Goal: Task Accomplishment & Management: Use online tool/utility

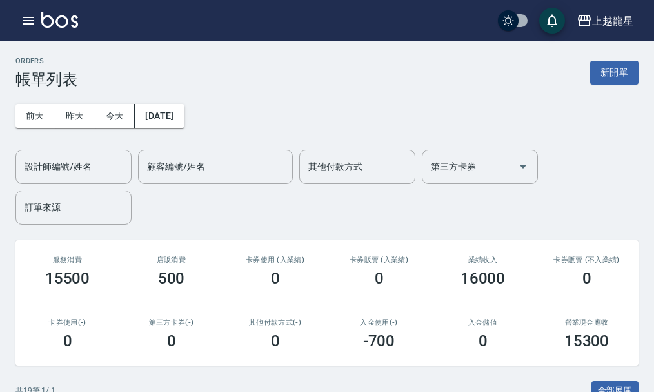
scroll to position [323, 0]
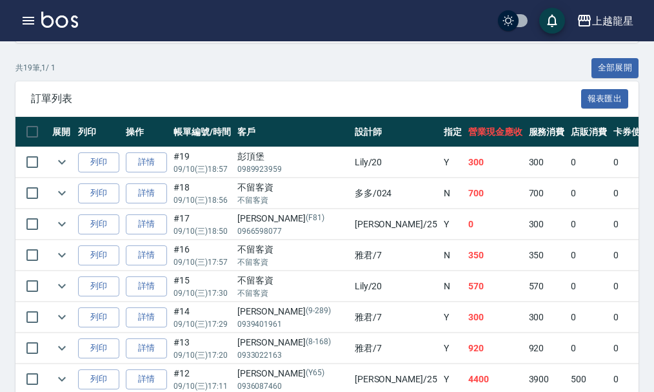
click at [70, 14] on img at bounding box center [59, 20] width 37 height 16
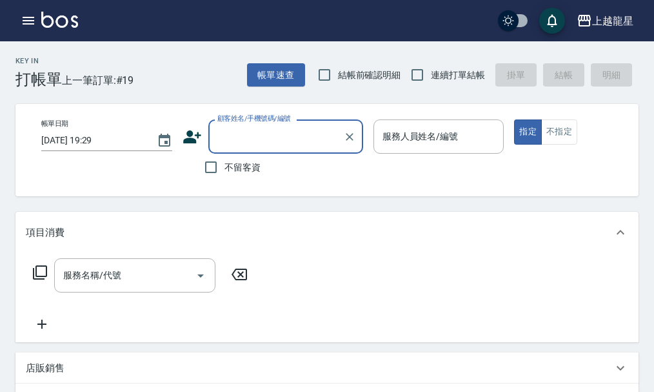
click at [225, 139] on input "顧客姓名/手機號碼/編號" at bounding box center [276, 136] width 124 height 23
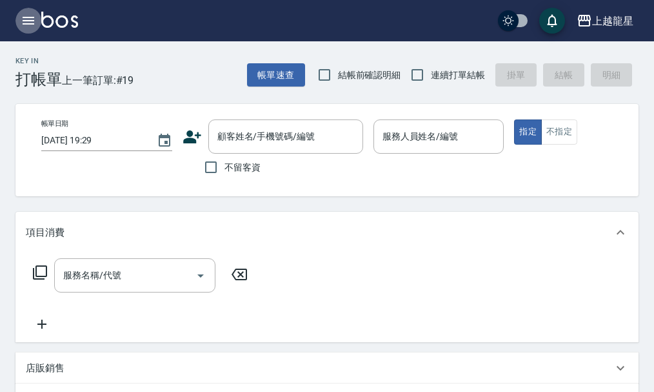
click at [33, 22] on icon "button" at bounding box center [28, 20] width 15 height 15
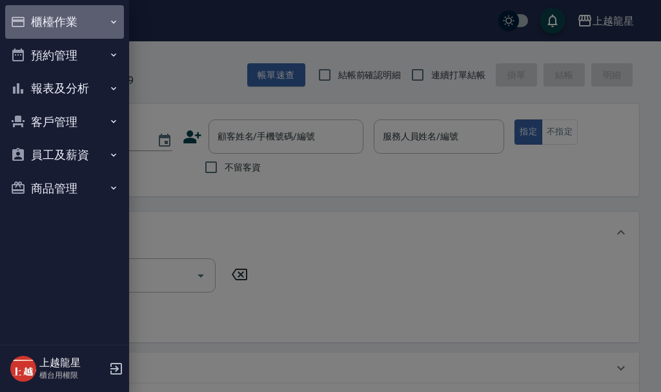
click at [45, 21] on button "櫃檯作業" at bounding box center [64, 22] width 119 height 34
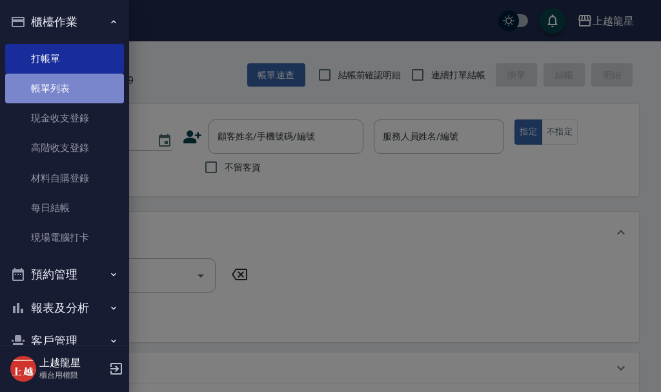
click at [75, 92] on link "帳單列表" at bounding box center [64, 89] width 119 height 30
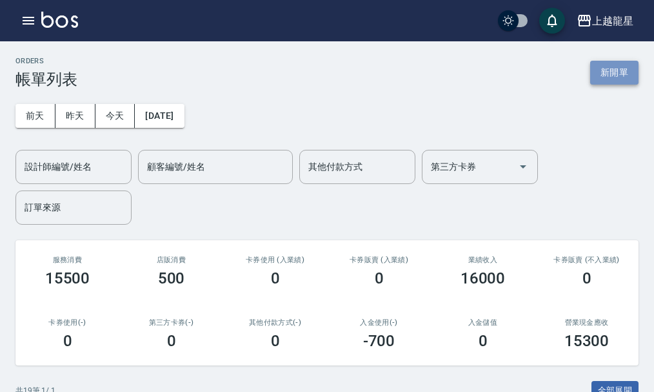
click at [601, 70] on button "新開單" at bounding box center [614, 73] width 48 height 24
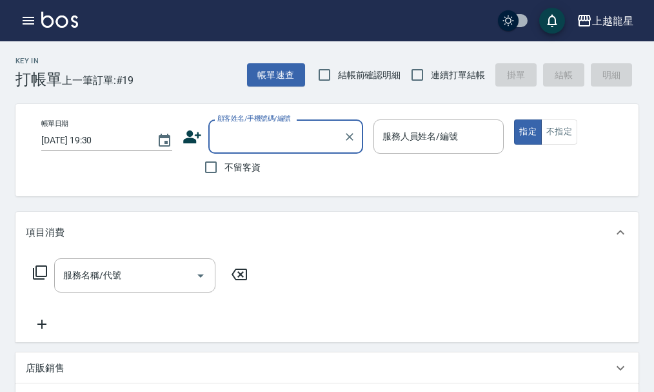
type input "ㄗ"
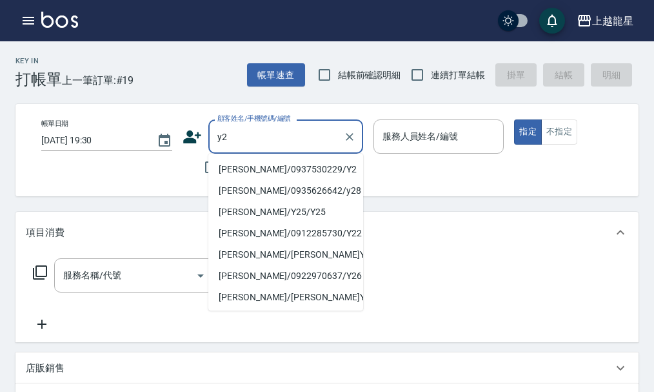
click at [246, 166] on li "[PERSON_NAME]/0937530229/Y2" at bounding box center [285, 169] width 155 height 21
type input "[PERSON_NAME]/0937530229/Y2"
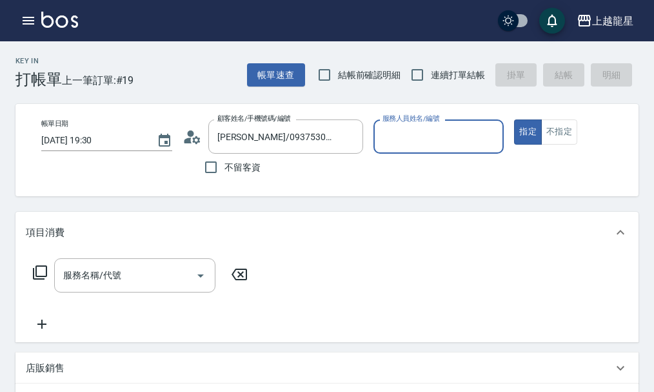
type input "淑雲-25"
click at [34, 279] on icon at bounding box center [40, 272] width 14 height 14
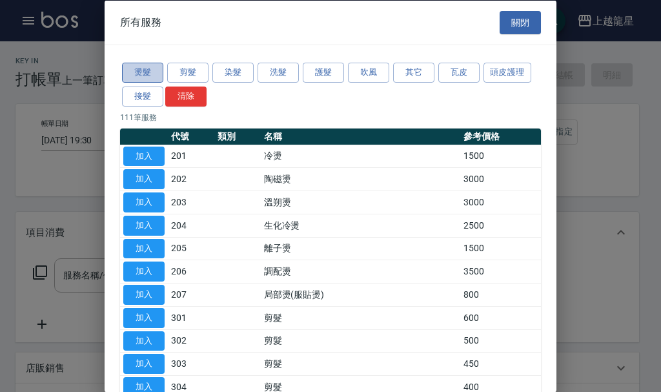
click at [146, 74] on button "燙髮" at bounding box center [142, 73] width 41 height 20
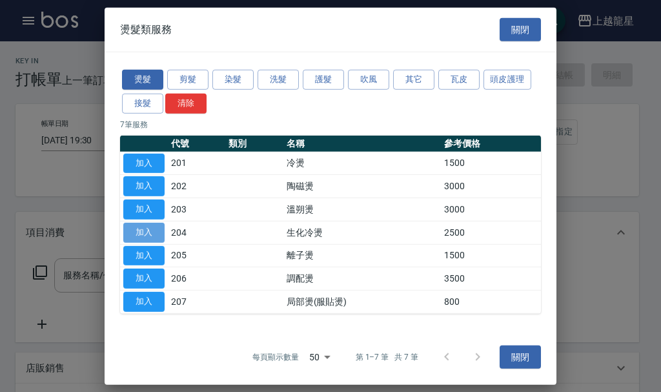
click at [152, 234] on button "加入" at bounding box center [143, 233] width 41 height 20
type input "生化冷燙(204)"
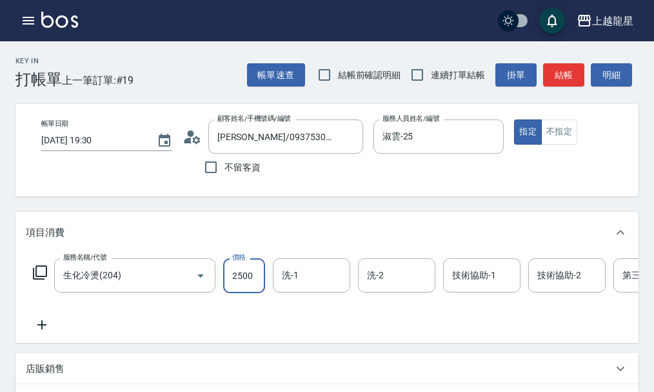
click at [243, 284] on input "2500" at bounding box center [244, 275] width 42 height 35
type input "3980"
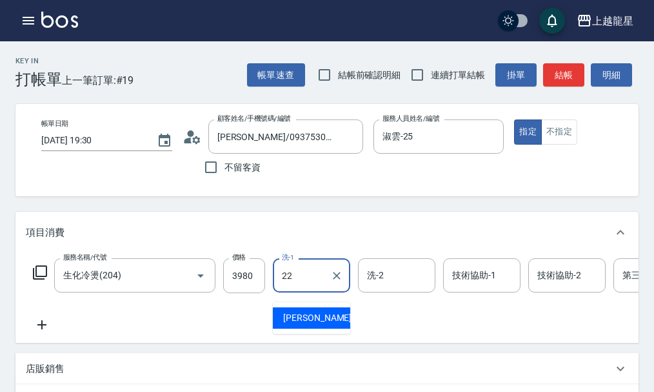
type input "[PERSON_NAME]-22"
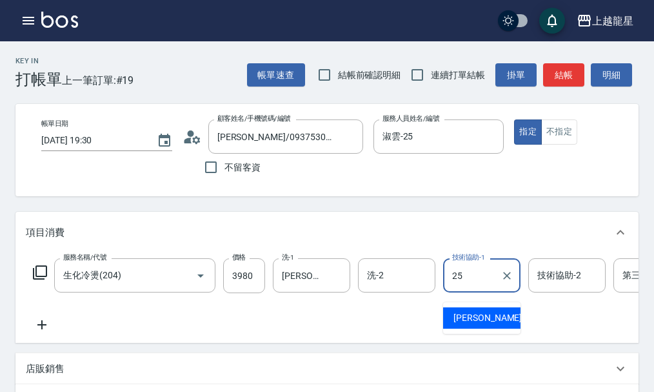
type input "淑雲-25"
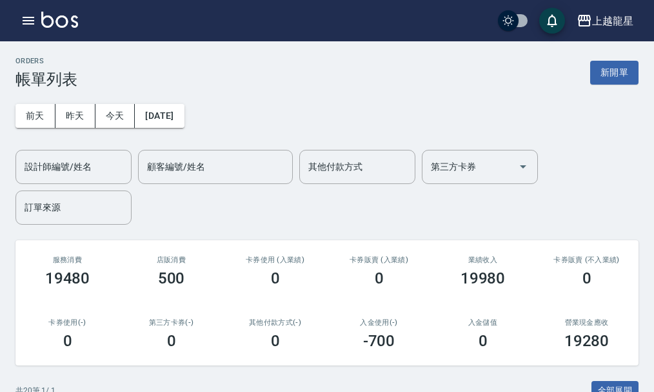
click at [72, 26] on img at bounding box center [59, 20] width 37 height 16
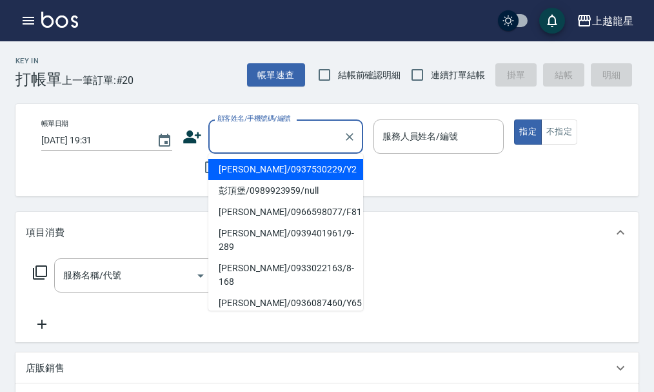
click at [246, 130] on input "顧客姓名/手機號碼/編號" at bounding box center [276, 136] width 124 height 23
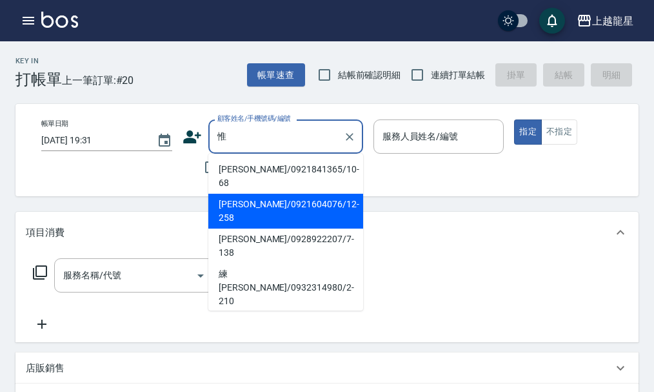
click at [230, 197] on li "[PERSON_NAME]/0921604076/12-258" at bounding box center [285, 211] width 155 height 35
type input "[PERSON_NAME]/0921604076/12-258"
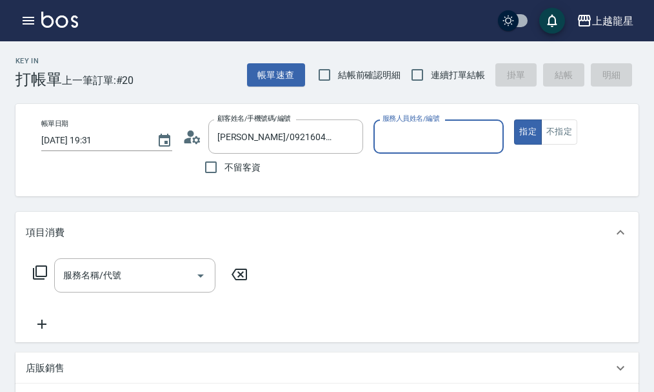
click at [408, 141] on input "服務人員姓名/編號" at bounding box center [438, 136] width 119 height 23
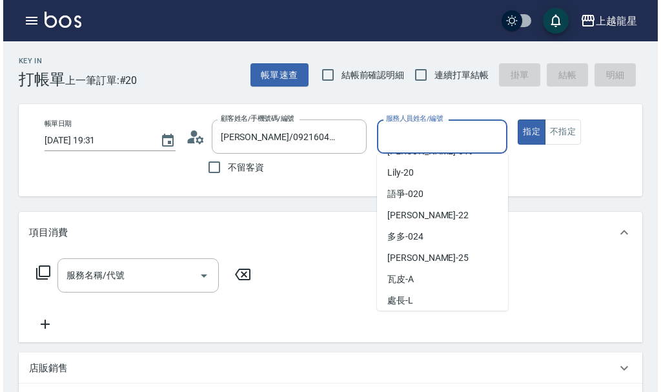
scroll to position [258, 0]
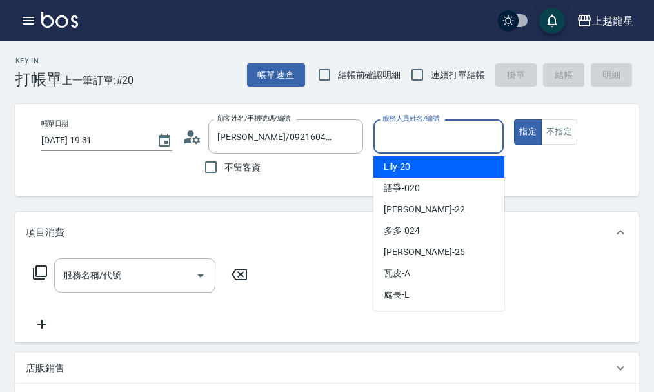
click at [409, 176] on div "Lily -20" at bounding box center [439, 166] width 131 height 21
type input "Lily-20"
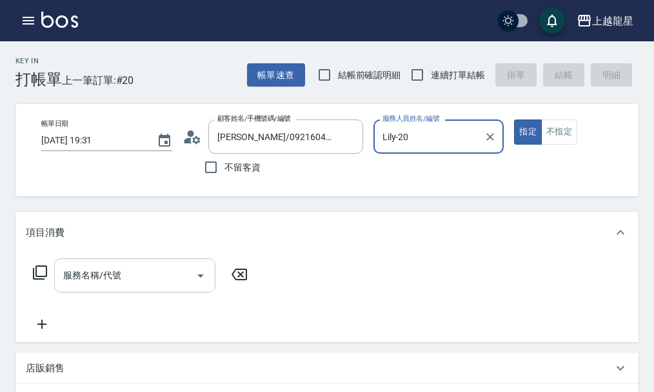
click at [109, 286] on input "服務名稱/代號" at bounding box center [125, 275] width 130 height 23
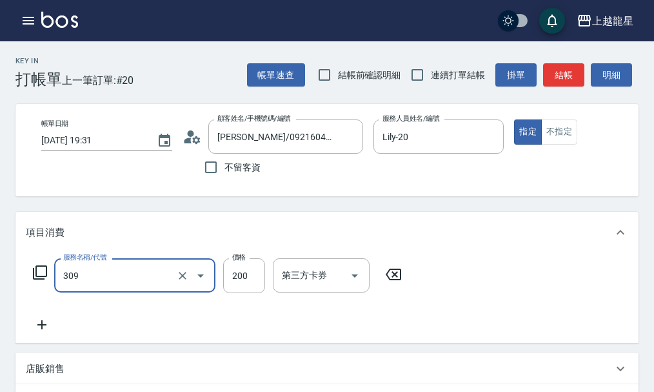
type input "剪髮(國小)(309)"
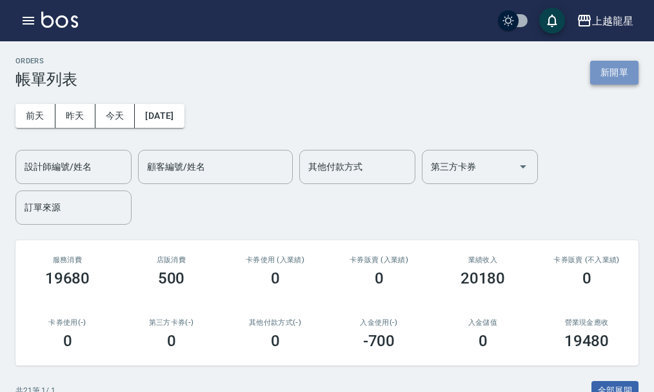
click at [612, 70] on button "新開單" at bounding box center [614, 73] width 48 height 24
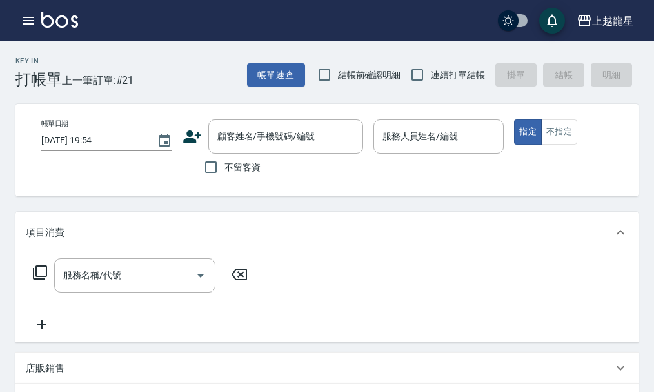
click at [252, 162] on span "不留客資" at bounding box center [243, 168] width 36 height 14
click at [225, 162] on input "不留客資" at bounding box center [210, 167] width 27 height 27
checkbox input "true"
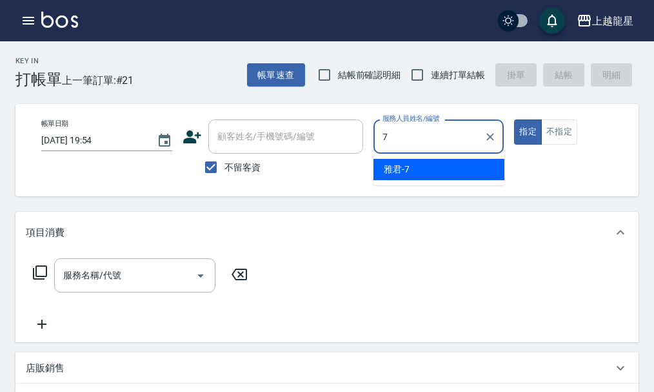
type input "雅君-7"
type button "true"
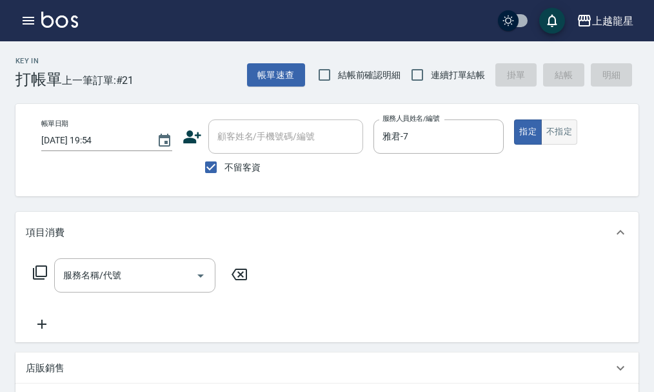
click at [559, 134] on button "不指定" at bounding box center [559, 131] width 36 height 25
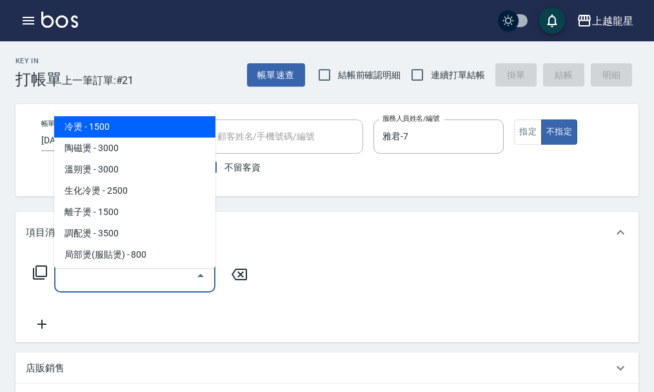
click at [117, 287] on input "服務名稱/代號" at bounding box center [125, 275] width 130 height 23
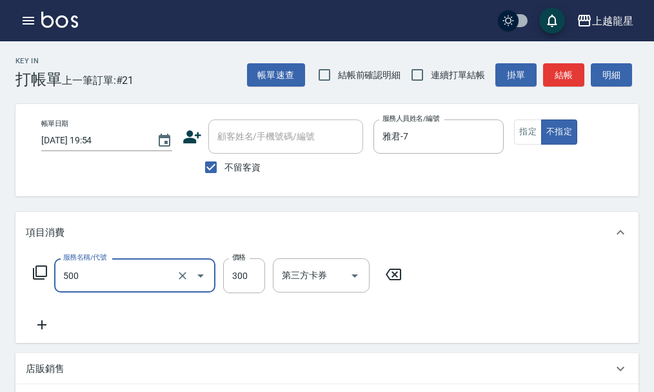
type input "一般洗髮(500)"
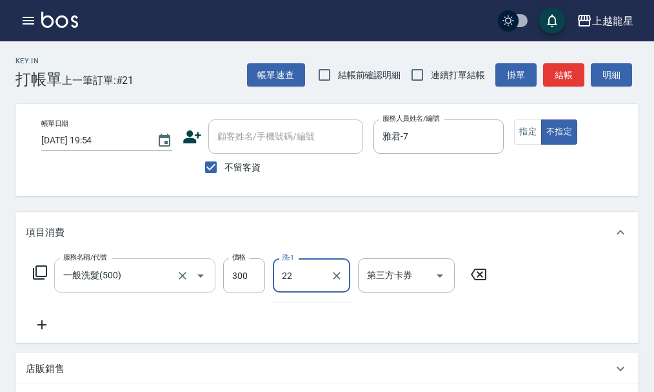
type input "[PERSON_NAME]-22"
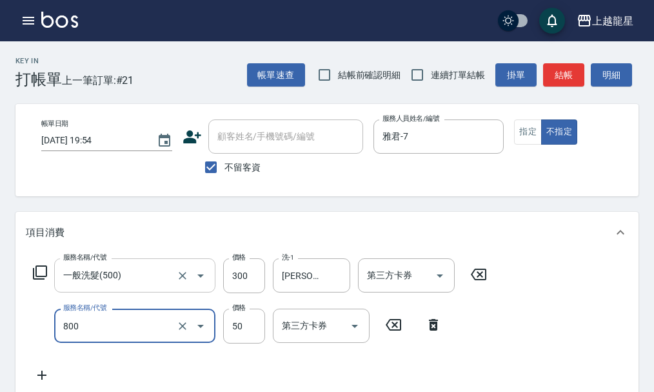
type input "快速修護(800)"
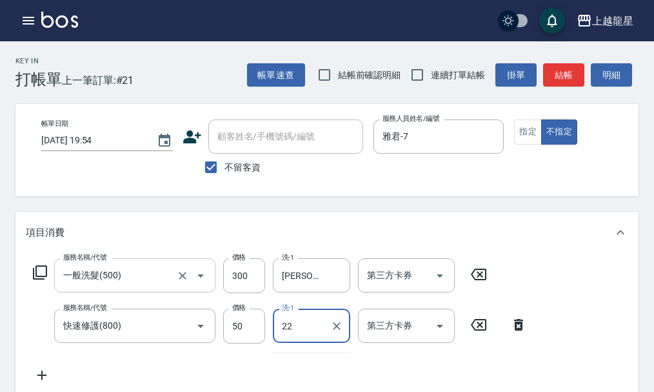
type input "[PERSON_NAME]-22"
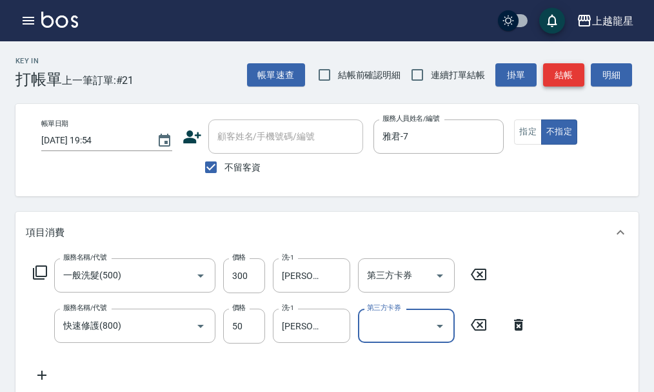
click at [561, 72] on button "結帳" at bounding box center [563, 75] width 41 height 24
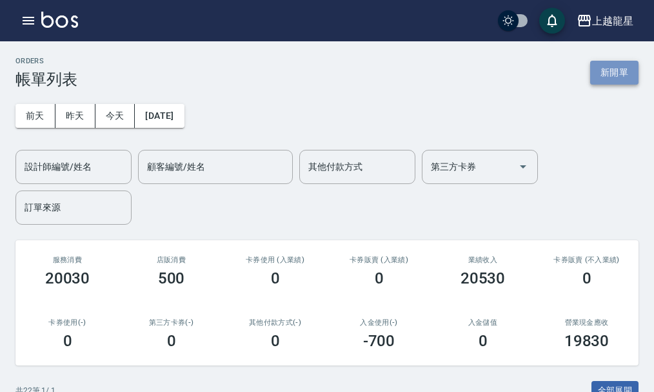
click at [609, 75] on button "新開單" at bounding box center [614, 73] width 48 height 24
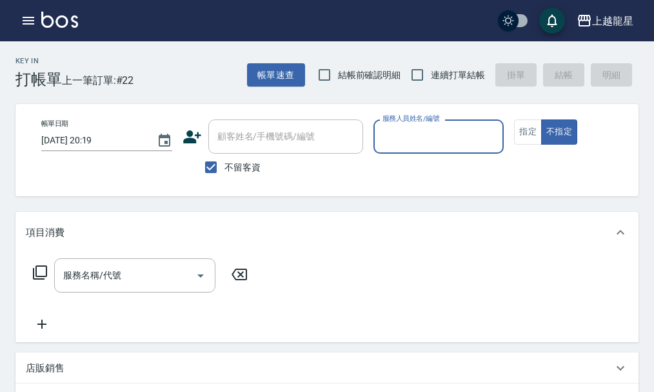
click at [236, 168] on span "不留客資" at bounding box center [243, 168] width 36 height 14
click at [225, 168] on input "不留客資" at bounding box center [210, 167] width 27 height 27
checkbox input "false"
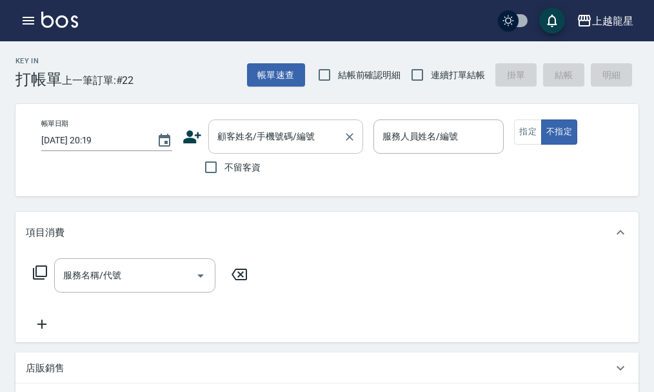
click at [234, 142] on input "顧客姓名/手機號碼/編號" at bounding box center [276, 136] width 124 height 23
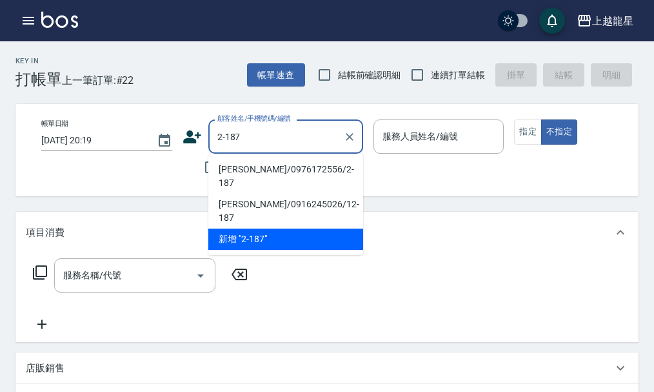
click at [237, 171] on li "[PERSON_NAME]/0976172556/2-187" at bounding box center [285, 176] width 155 height 35
type input "[PERSON_NAME]/0976172556/2-187"
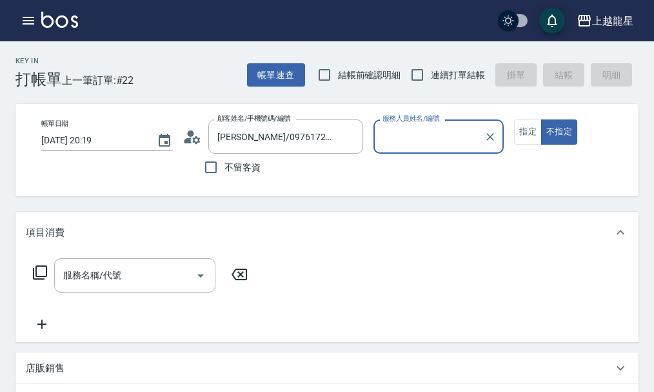
type input "雅君-7"
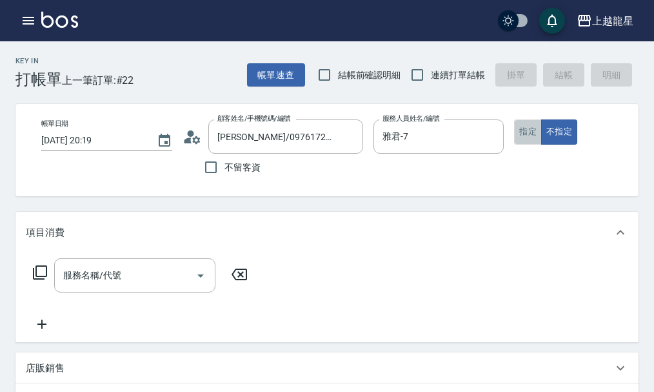
click at [519, 133] on button "指定" at bounding box center [528, 131] width 28 height 25
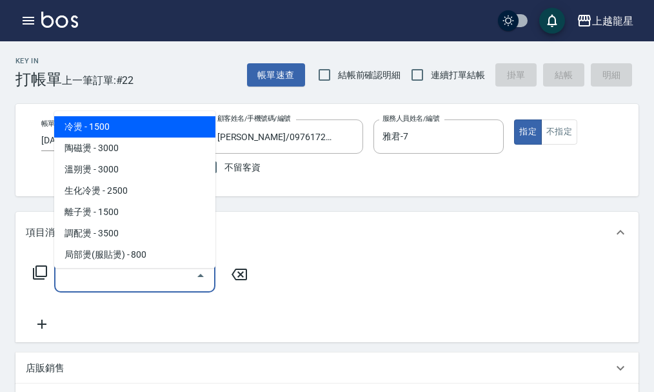
click at [144, 287] on input "服務名稱/代號" at bounding box center [125, 275] width 130 height 23
click at [103, 132] on span "冷燙 - 1500" at bounding box center [134, 126] width 161 height 21
type input "冷燙(201)"
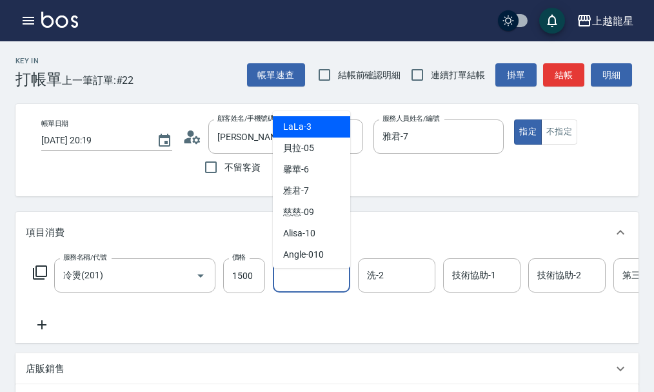
click at [330, 283] on input "洗-1" at bounding box center [312, 275] width 66 height 23
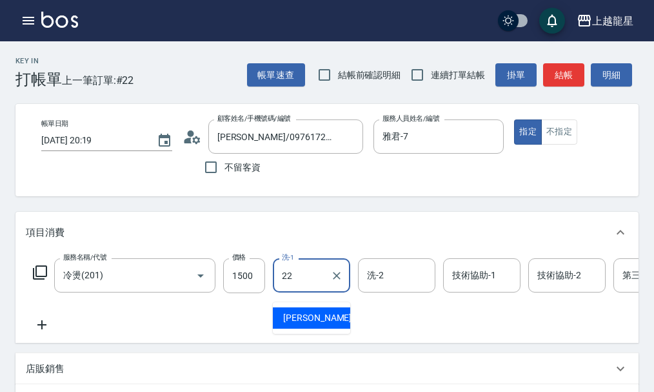
type input "[PERSON_NAME]-22"
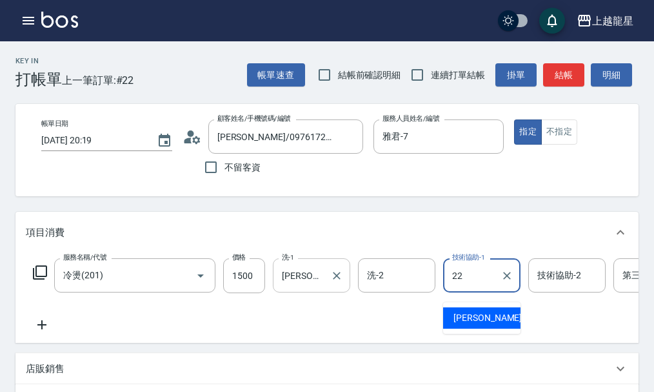
type input "[PERSON_NAME]-22"
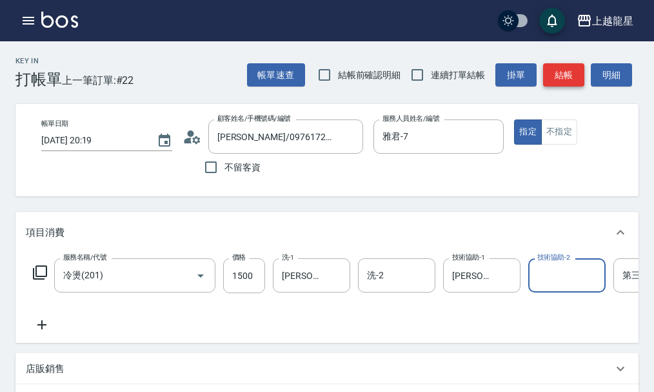
click at [561, 79] on button "結帳" at bounding box center [563, 75] width 41 height 24
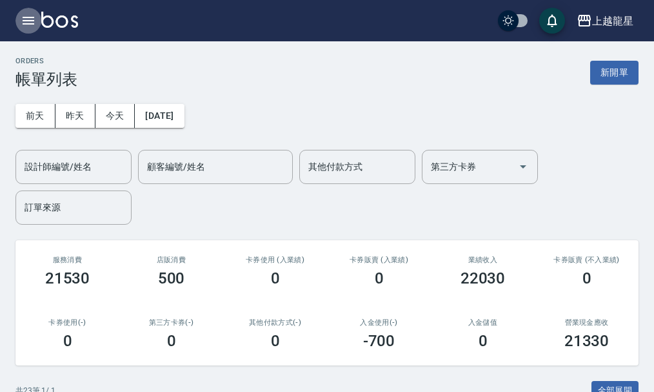
click at [27, 18] on icon "button" at bounding box center [29, 21] width 12 height 8
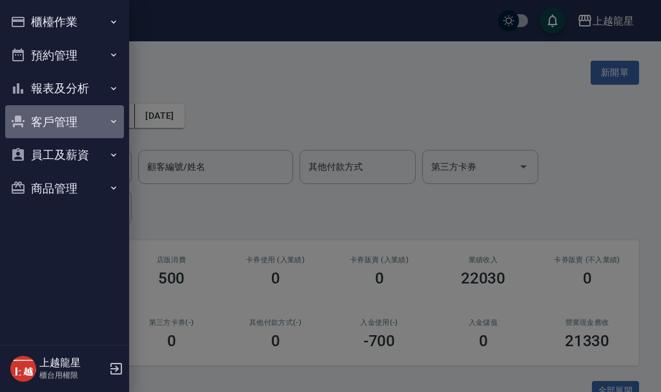
click at [47, 126] on button "客戶管理" at bounding box center [64, 122] width 119 height 34
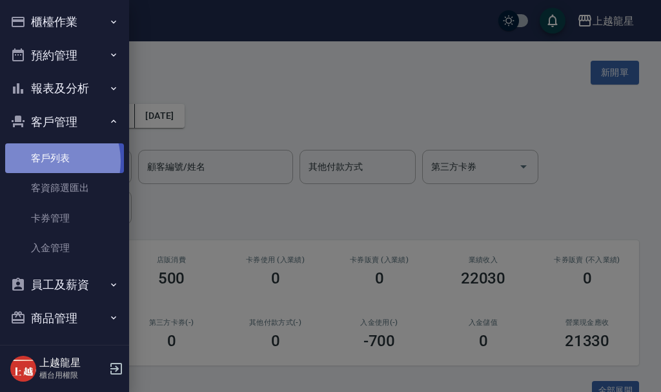
click at [47, 161] on link "客戶列表" at bounding box center [64, 158] width 119 height 30
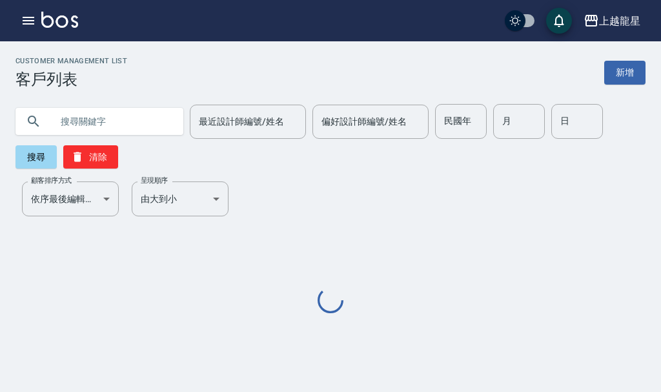
click at [111, 130] on input "text" at bounding box center [112, 121] width 121 height 35
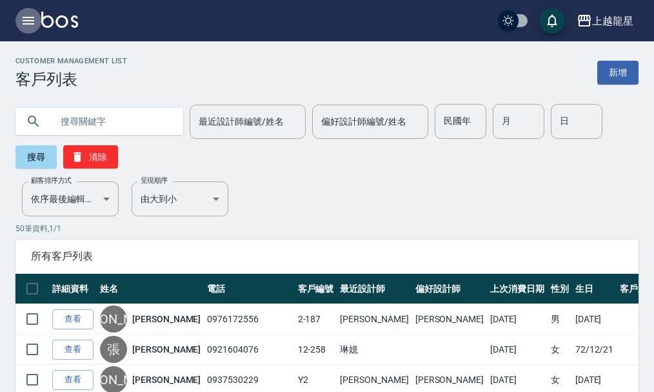
click at [27, 19] on icon "button" at bounding box center [28, 20] width 15 height 15
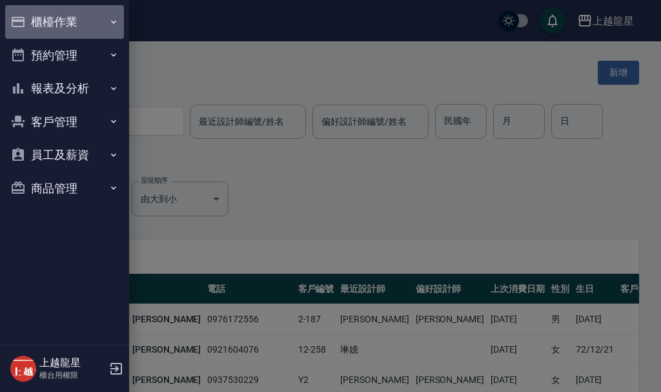
click at [55, 19] on button "櫃檯作業" at bounding box center [64, 22] width 119 height 34
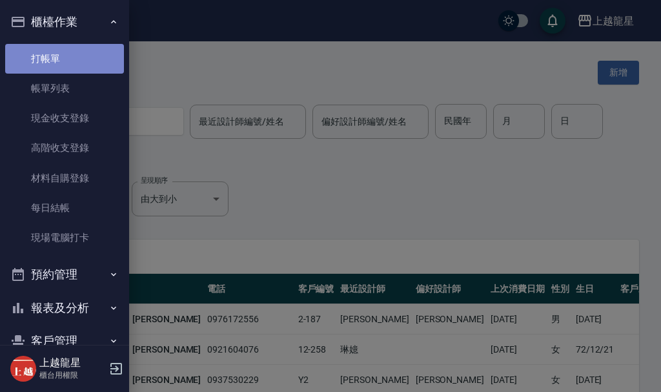
click at [74, 55] on link "打帳單" at bounding box center [64, 59] width 119 height 30
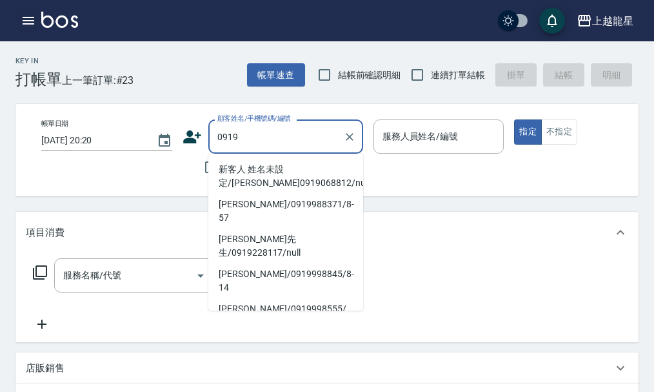
type input "0919"
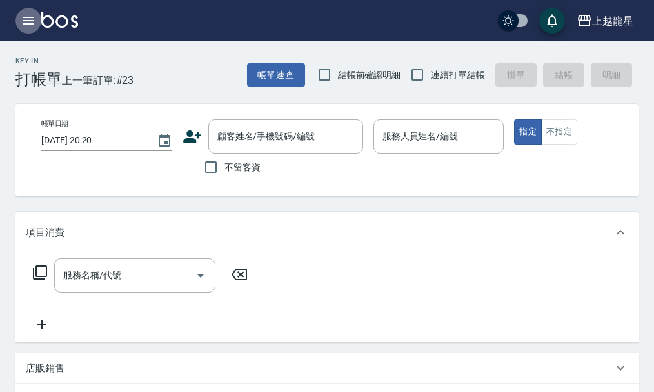
click at [28, 17] on icon "button" at bounding box center [29, 21] width 12 height 8
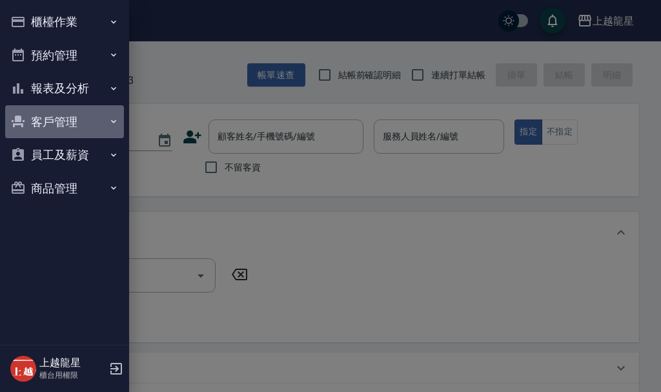
click at [63, 118] on button "客戶管理" at bounding box center [64, 122] width 119 height 34
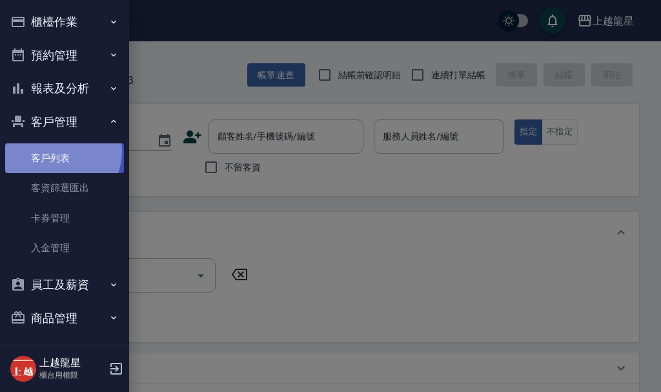
click at [60, 152] on link "客戶列表" at bounding box center [64, 158] width 119 height 30
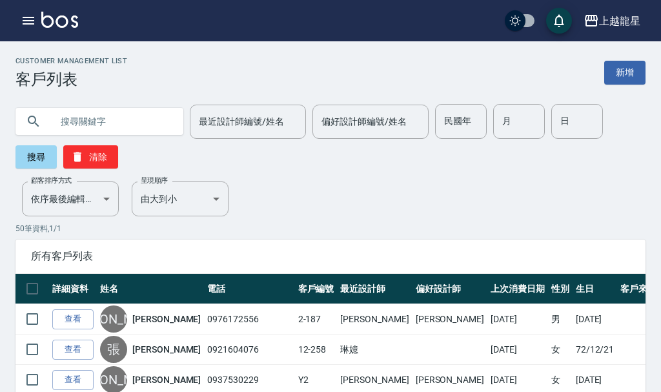
click at [112, 122] on input "text" at bounding box center [112, 121] width 121 height 35
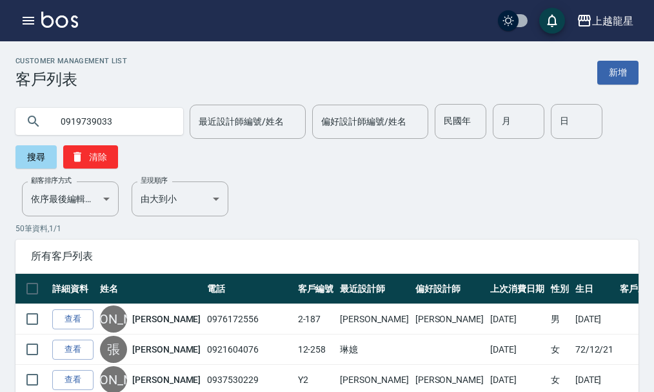
type input "0919739033"
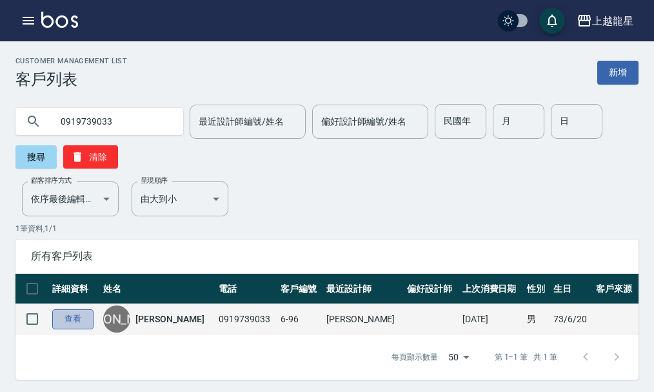
click at [70, 318] on link "查看" at bounding box center [72, 319] width 41 height 20
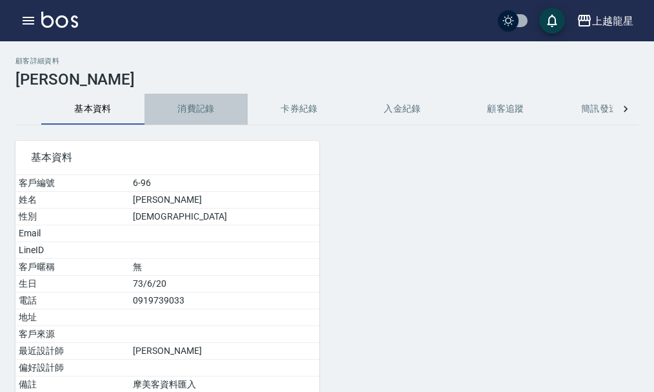
click at [205, 115] on button "消費記錄" at bounding box center [196, 109] width 103 height 31
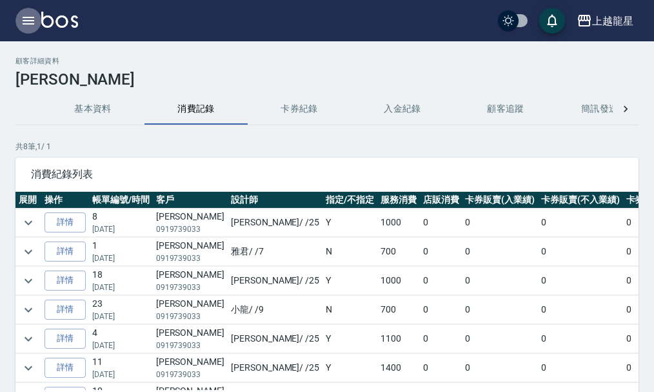
click at [25, 19] on icon "button" at bounding box center [28, 20] width 15 height 15
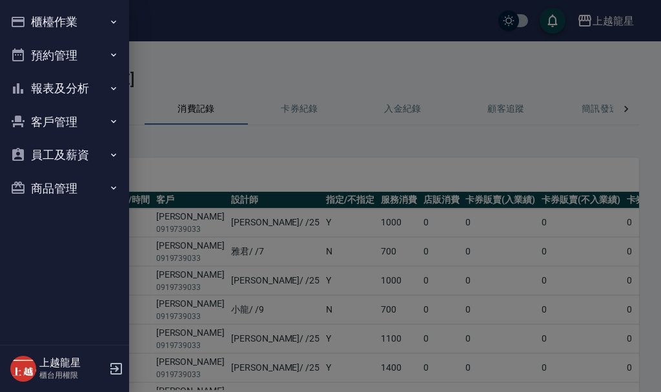
click at [54, 19] on button "櫃檯作業" at bounding box center [64, 22] width 119 height 34
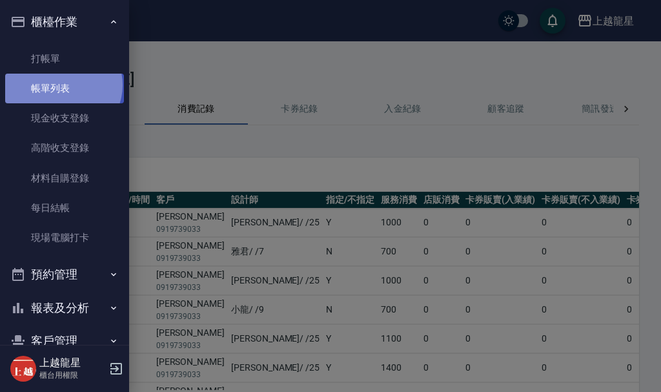
click at [62, 85] on link "帳單列表" at bounding box center [64, 89] width 119 height 30
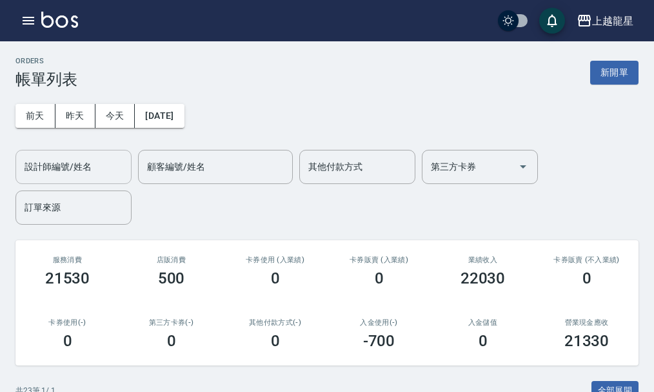
click at [110, 174] on input "設計師編號/姓名" at bounding box center [73, 167] width 105 height 23
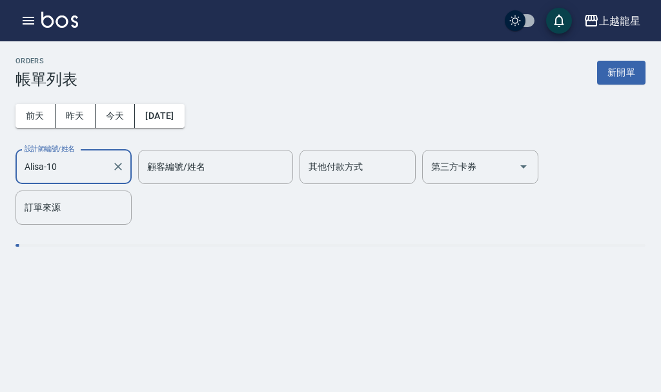
type input "Alisa-10"
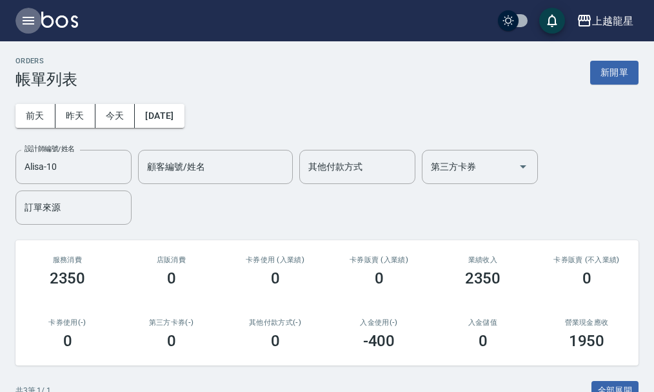
click at [32, 19] on icon "button" at bounding box center [28, 20] width 15 height 15
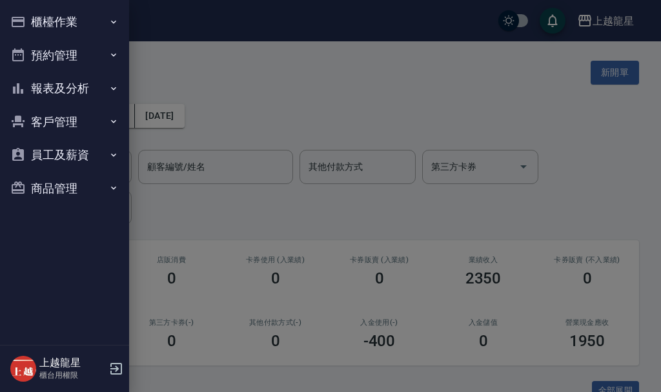
click at [197, 67] on div at bounding box center [330, 196] width 661 height 392
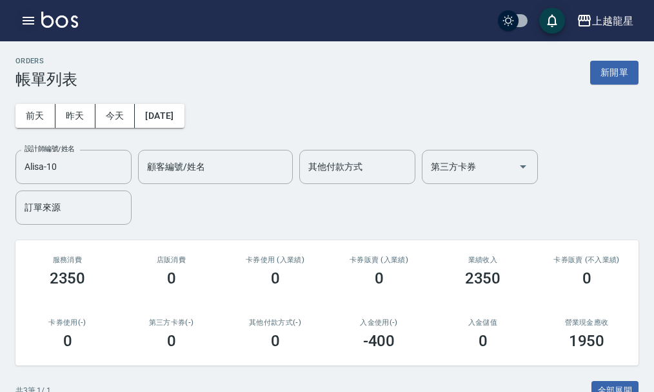
click at [26, 21] on icon "button" at bounding box center [29, 21] width 12 height 8
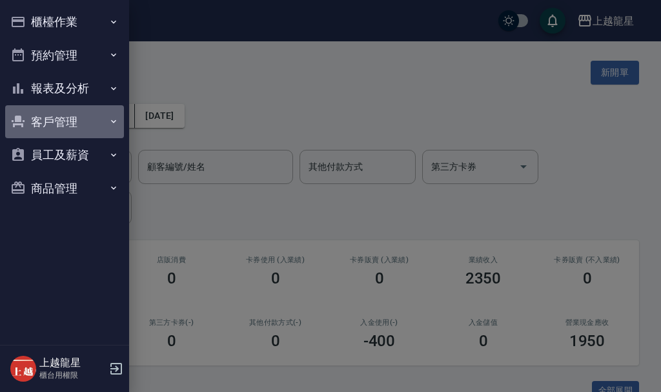
click at [73, 119] on button "客戶管理" at bounding box center [64, 122] width 119 height 34
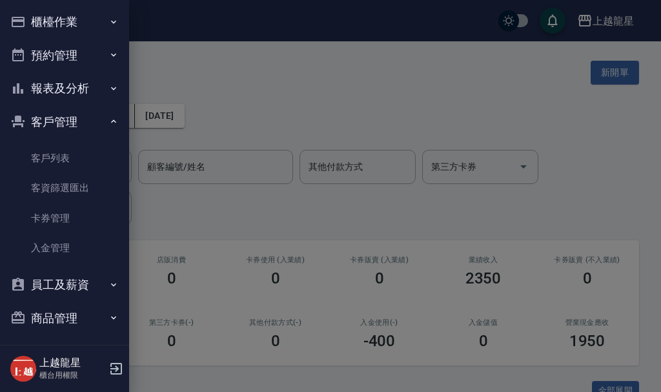
click at [198, 77] on div at bounding box center [330, 196] width 661 height 392
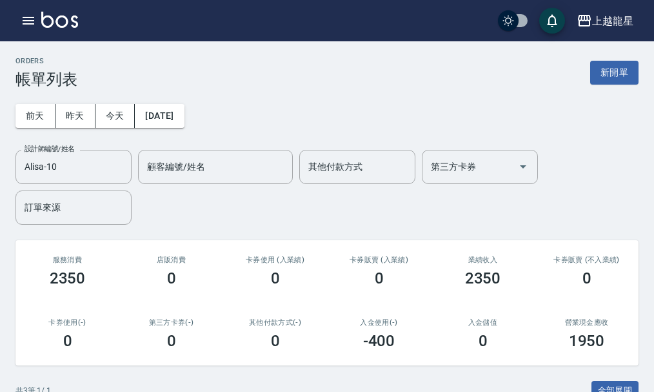
click at [226, 65] on div "ORDERS 帳單列表 新開單" at bounding box center [326, 73] width 623 height 32
click at [23, 20] on icon "button" at bounding box center [29, 21] width 12 height 8
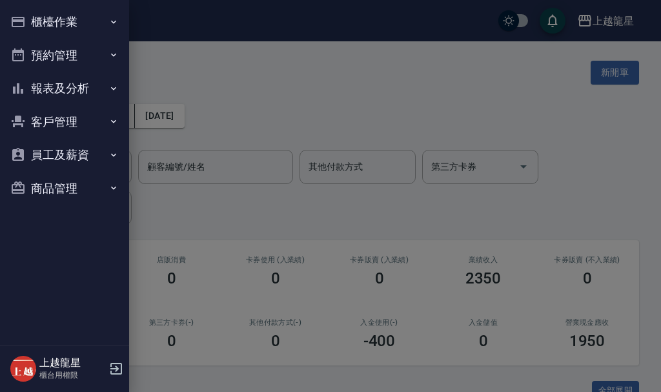
click at [66, 126] on button "客戶管理" at bounding box center [64, 122] width 119 height 34
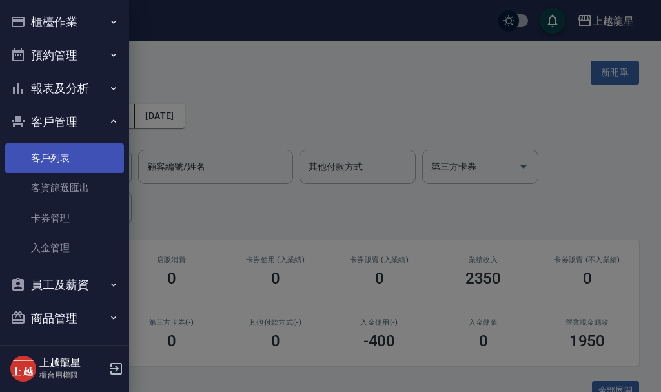
click at [68, 153] on link "客戶列表" at bounding box center [64, 158] width 119 height 30
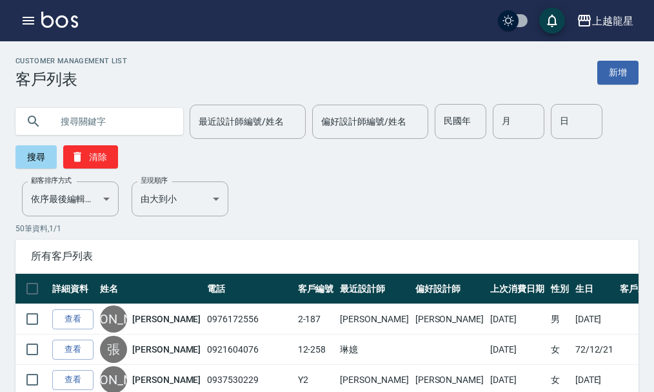
click at [99, 125] on input "text" at bounding box center [112, 121] width 121 height 35
type input "[PERSON_NAME]"
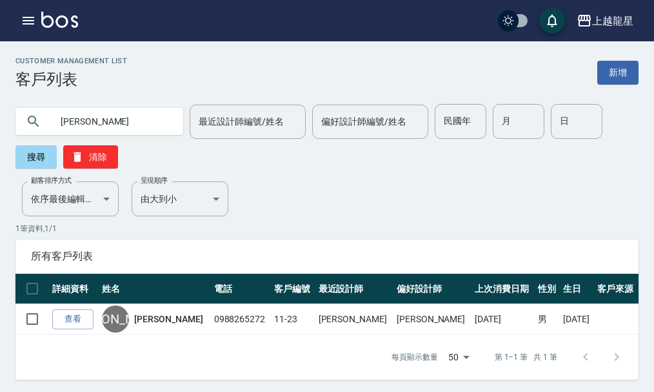
scroll to position [3, 0]
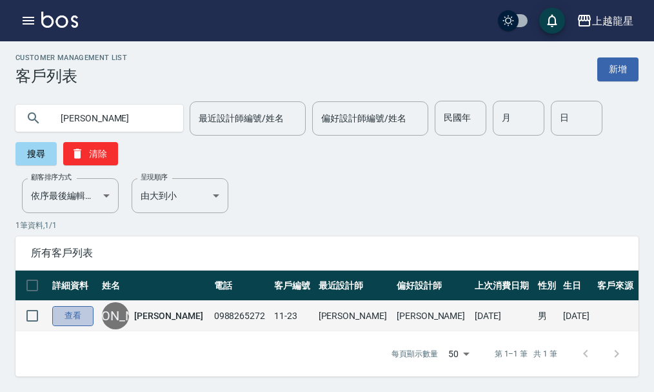
click at [74, 309] on link "查看" at bounding box center [72, 316] width 41 height 20
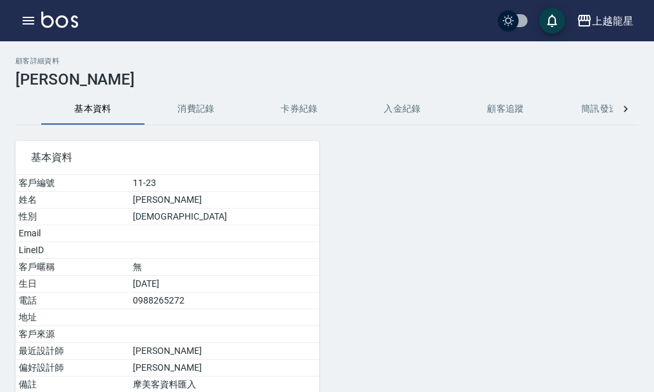
click at [186, 112] on button "消費記錄" at bounding box center [196, 109] width 103 height 31
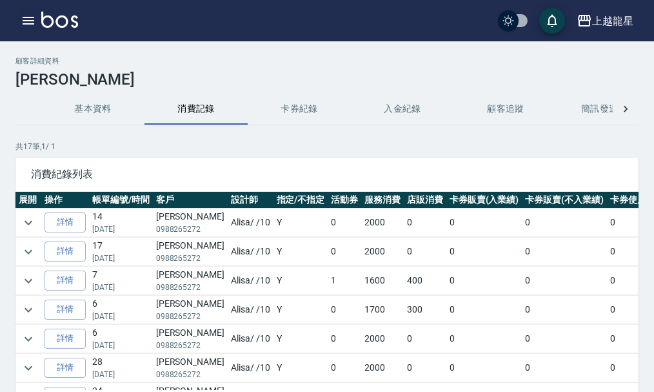
click at [33, 28] on icon "button" at bounding box center [28, 20] width 15 height 15
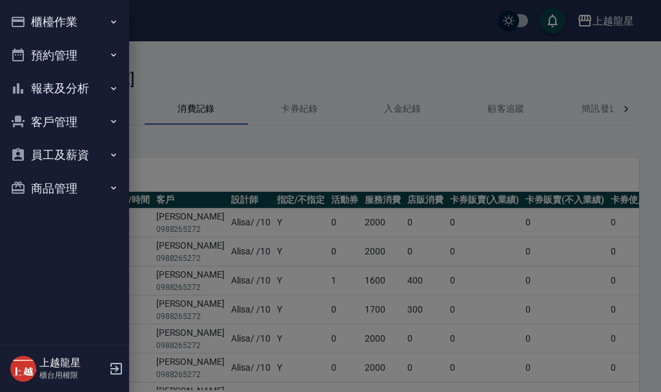
click at [39, 32] on button "櫃檯作業" at bounding box center [64, 22] width 119 height 34
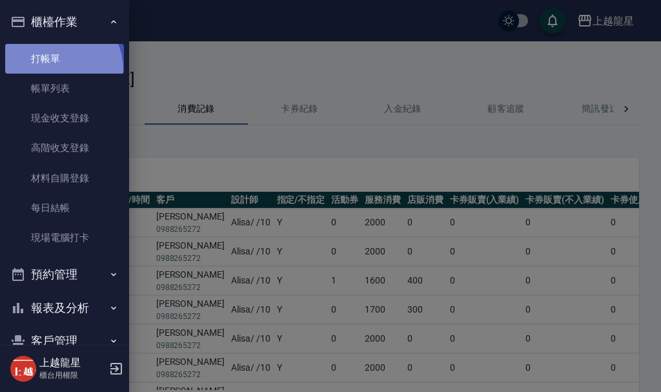
click at [53, 70] on link "打帳單" at bounding box center [64, 59] width 119 height 30
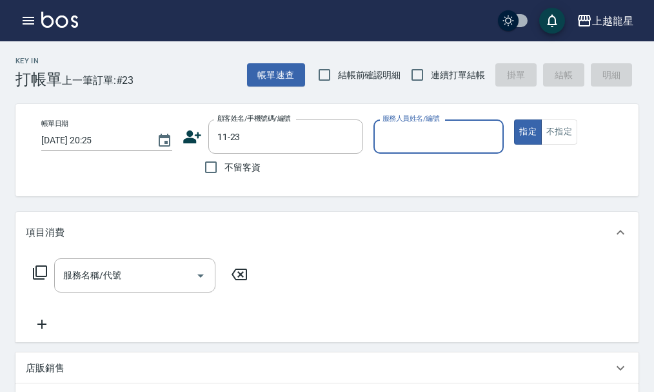
type input "[PERSON_NAME]/0988265272/11-23"
type input "Alisa-10"
drag, startPoint x: 88, startPoint y: 285, endPoint x: 96, endPoint y: 278, distance: 10.0
click at [90, 285] on input "服務名稱/代號" at bounding box center [125, 275] width 130 height 23
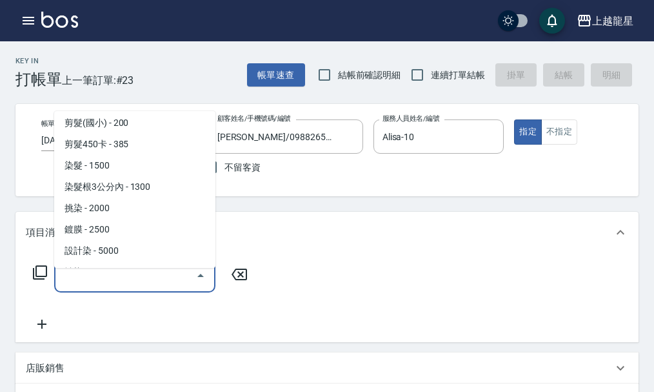
scroll to position [323, 0]
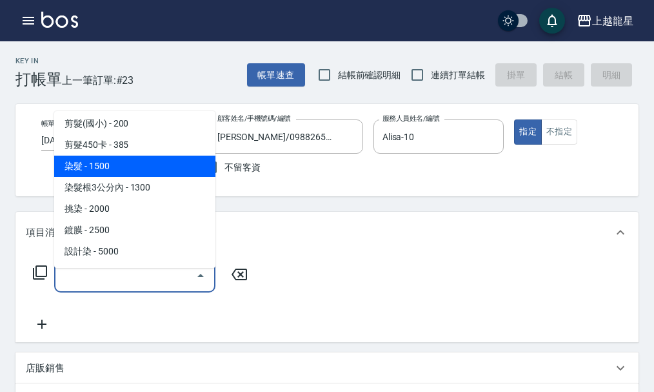
click at [164, 174] on span "染髮 - 1500" at bounding box center [134, 166] width 161 height 21
type input "染髮(400)"
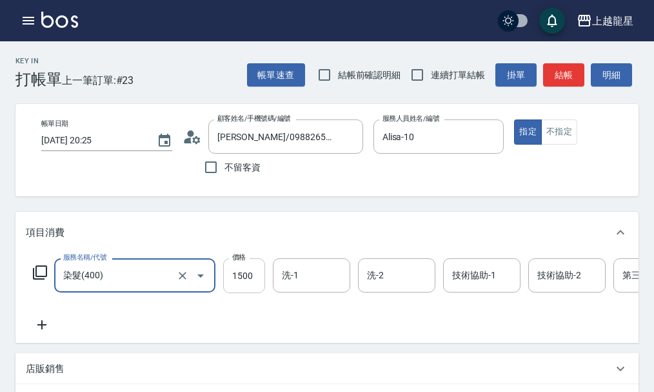
click at [249, 293] on input "1500" at bounding box center [244, 275] width 42 height 35
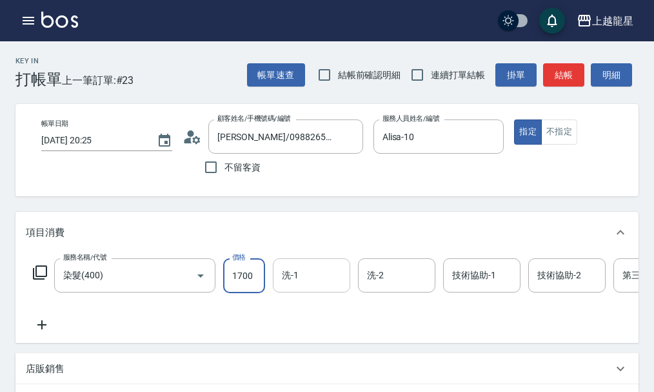
type input "1700"
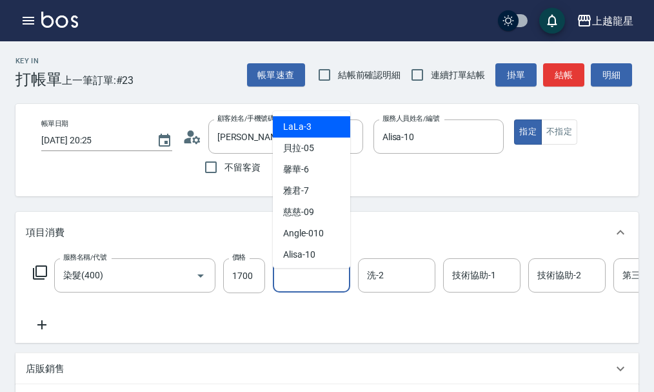
click at [283, 287] on input "洗-1" at bounding box center [312, 275] width 66 height 23
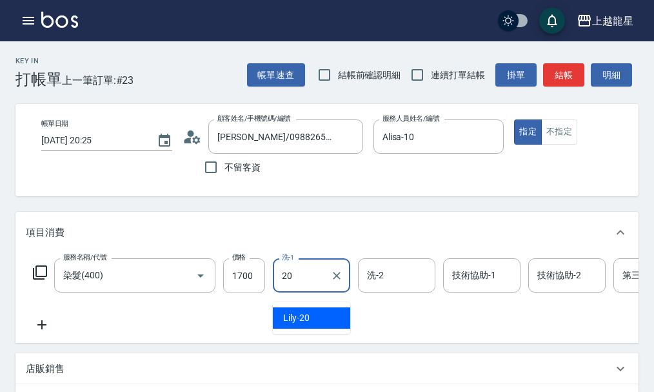
type input "Lily-20"
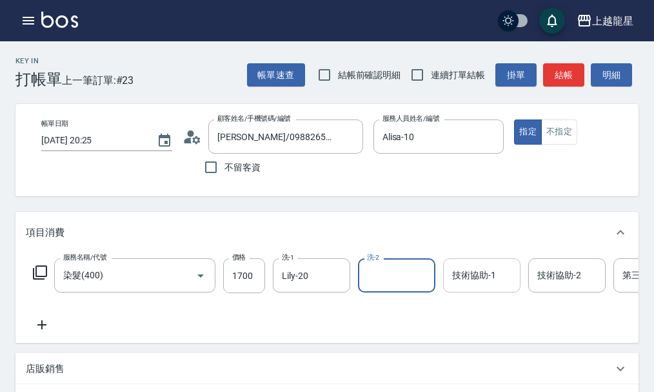
click at [467, 283] on div "技術協助-1 技術協助-1" at bounding box center [481, 275] width 77 height 34
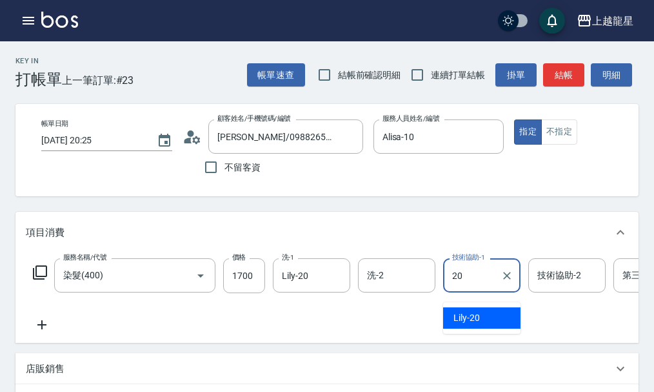
type input "Lily-20"
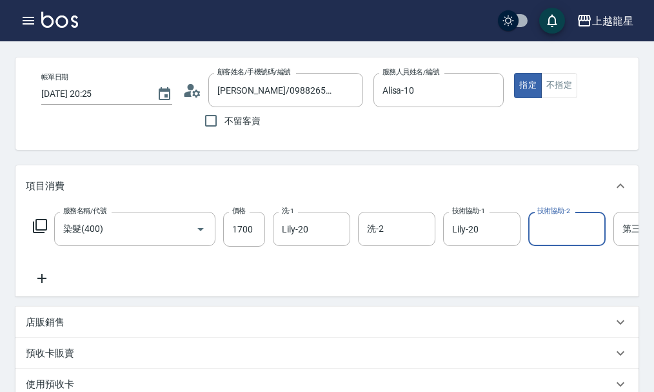
scroll to position [129, 0]
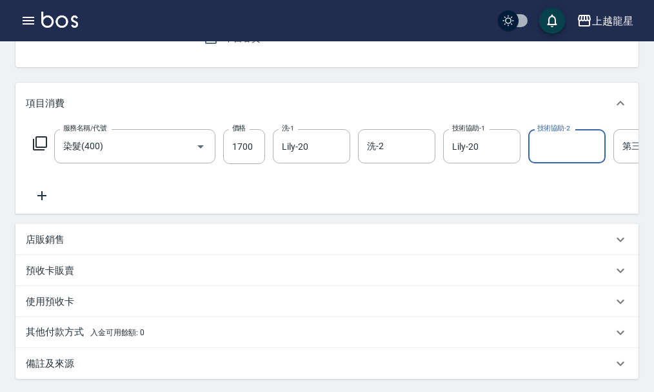
click at [55, 246] on p "店販銷售" at bounding box center [45, 240] width 39 height 14
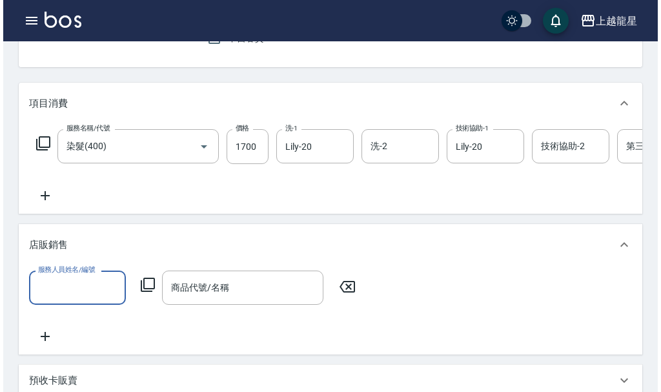
scroll to position [0, 0]
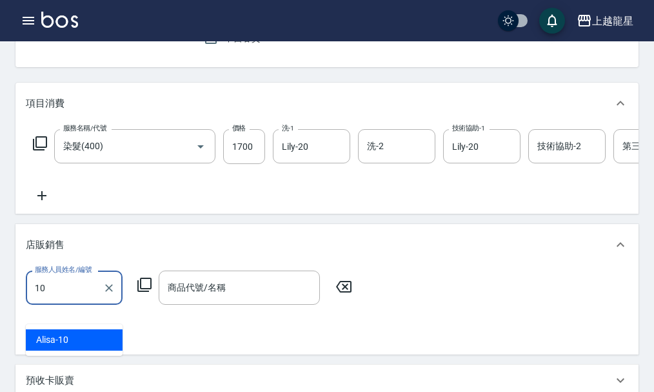
type input "Alisa-10"
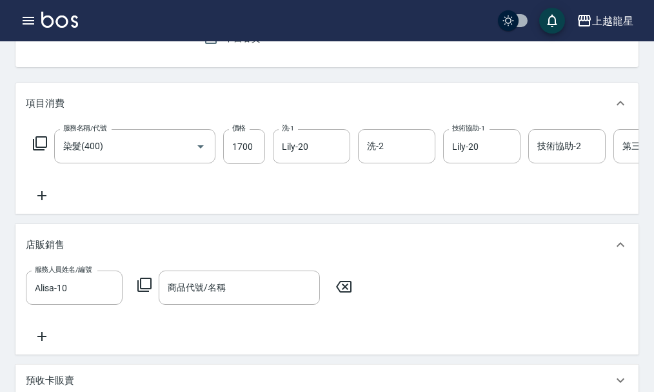
click at [146, 292] on icon at bounding box center [144, 284] width 15 height 15
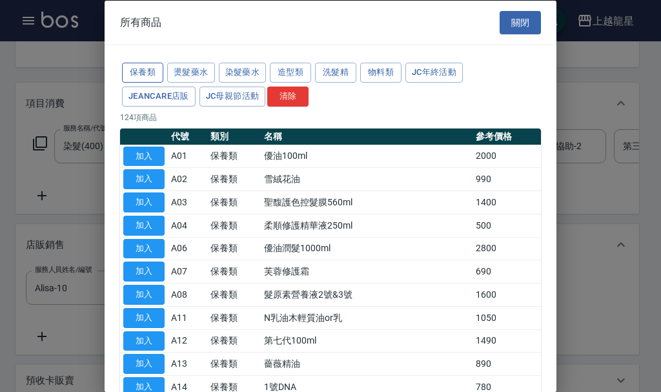
click at [154, 73] on button "保養類" at bounding box center [142, 73] width 41 height 20
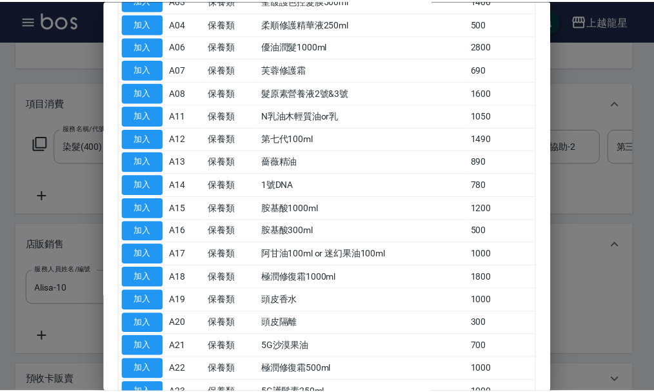
scroll to position [387, 0]
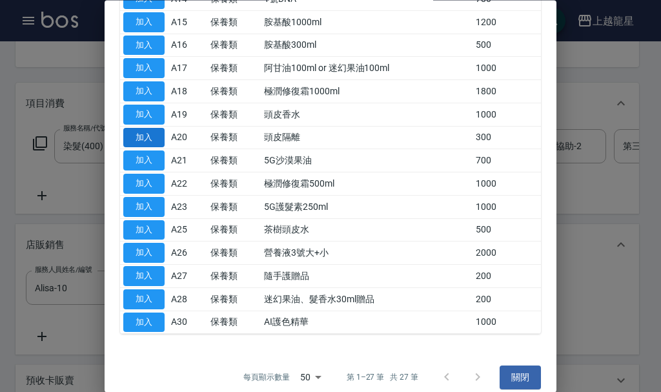
click at [156, 141] on button "加入" at bounding box center [143, 138] width 41 height 20
type input "頭皮隔離"
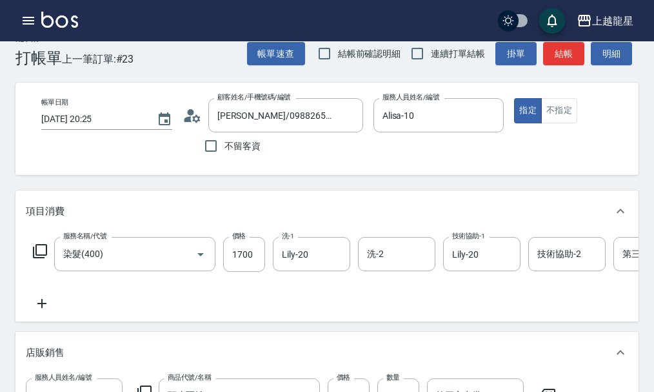
scroll to position [0, 0]
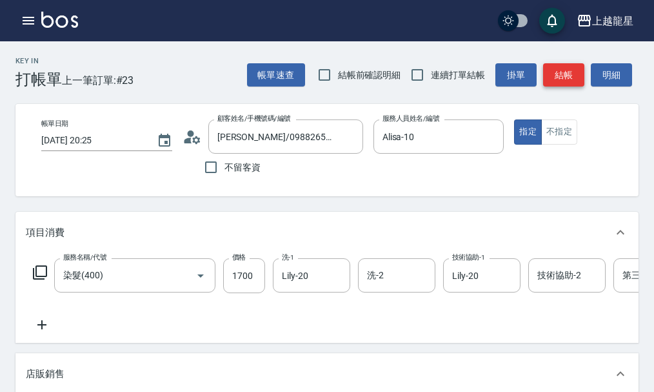
click at [561, 72] on button "結帳" at bounding box center [563, 75] width 41 height 24
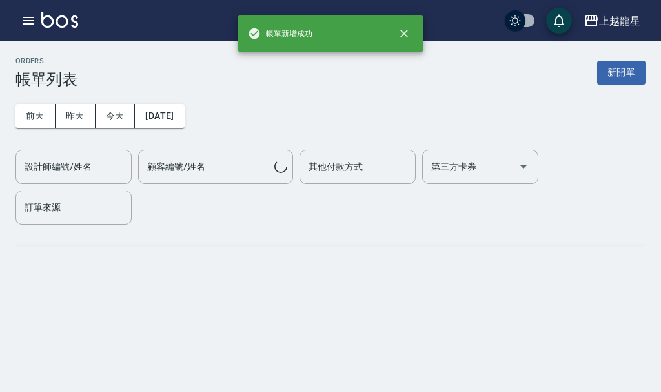
click at [46, 121] on button "前天" at bounding box center [35, 116] width 40 height 24
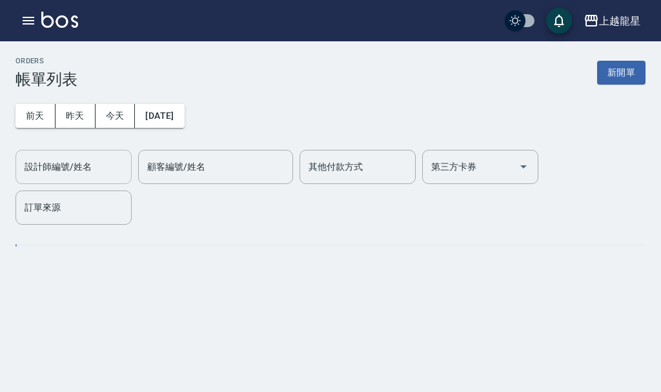
click at [48, 165] on div "設計師編號/姓名 設計師編號/姓名" at bounding box center [73, 167] width 116 height 34
type input "Alisa-10"
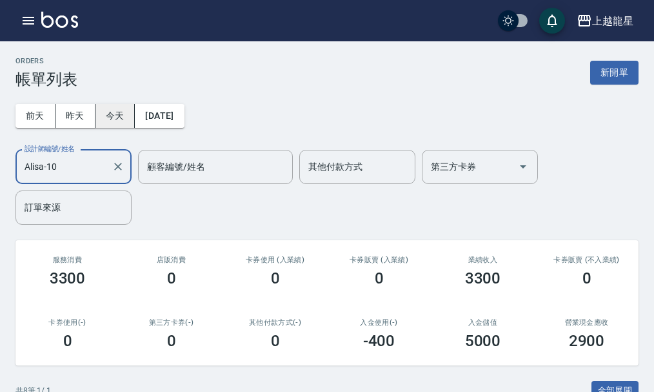
click at [100, 121] on button "今天" at bounding box center [116, 116] width 40 height 24
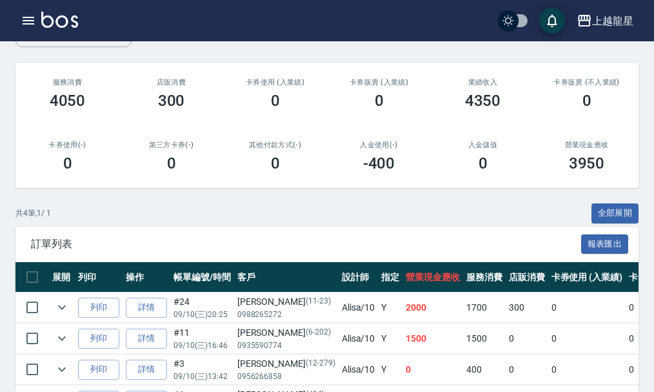
scroll to position [4, 0]
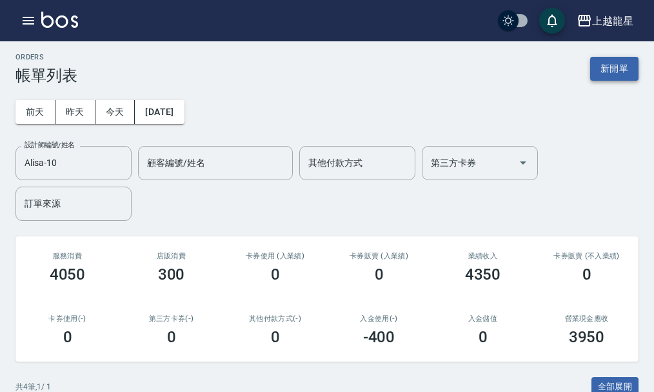
click at [593, 66] on button "新開單" at bounding box center [614, 69] width 48 height 24
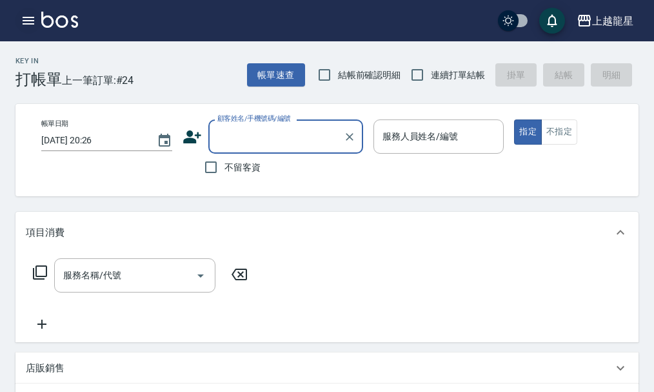
click at [28, 17] on icon "button" at bounding box center [29, 21] width 12 height 8
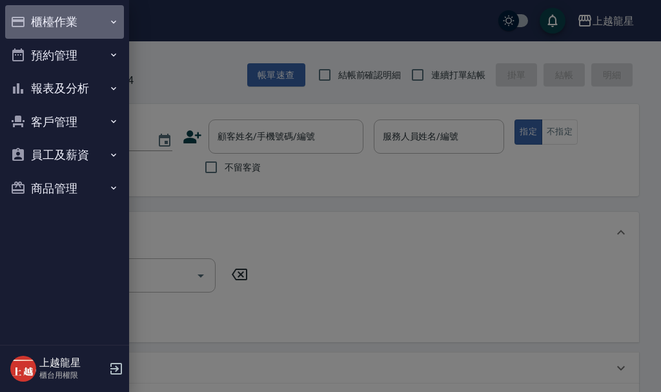
click at [54, 17] on button "櫃檯作業" at bounding box center [64, 22] width 119 height 34
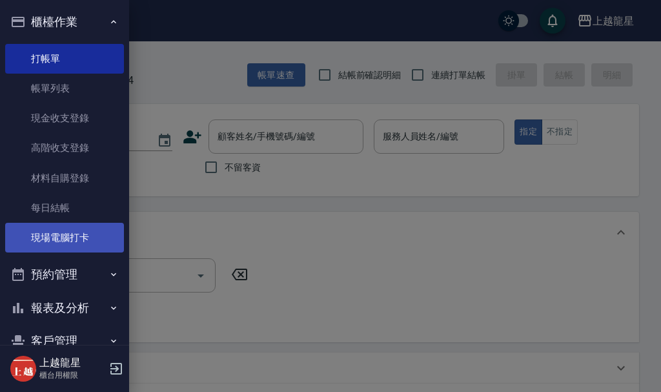
click at [85, 237] on link "現場電腦打卡" at bounding box center [64, 238] width 119 height 30
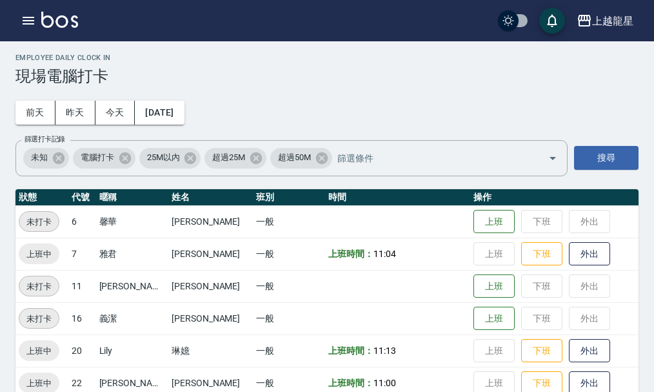
scroll to position [26, 0]
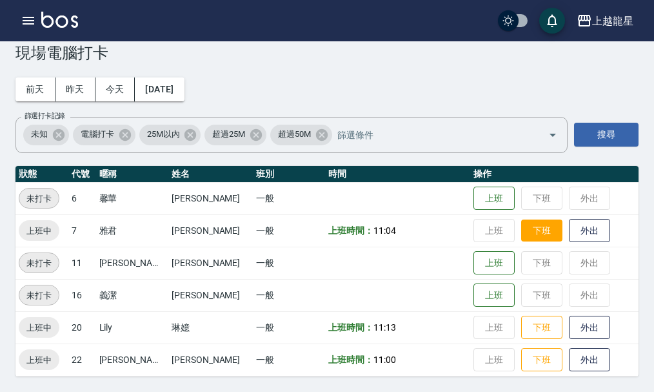
click at [530, 224] on button "下班" at bounding box center [541, 230] width 41 height 23
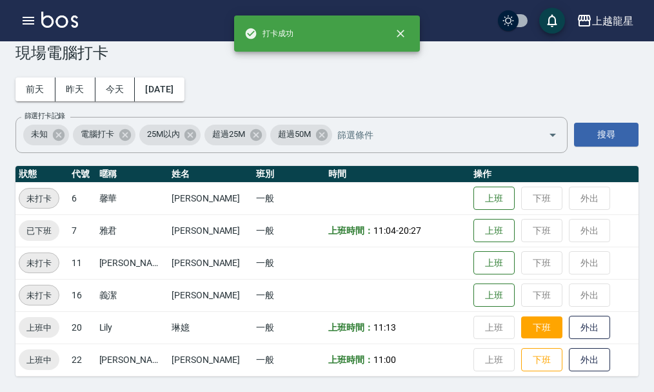
click at [525, 330] on button "下班" at bounding box center [541, 327] width 41 height 23
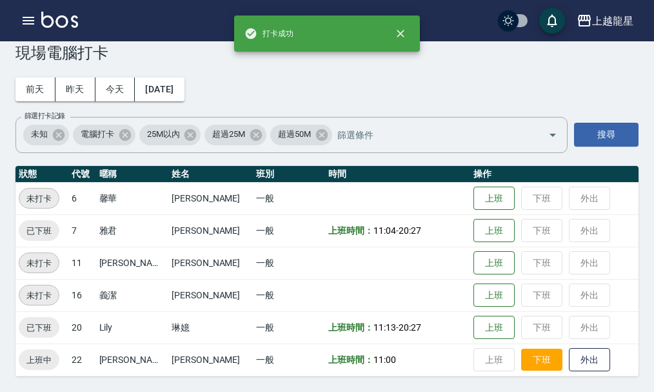
click at [522, 357] on button "下班" at bounding box center [541, 359] width 41 height 23
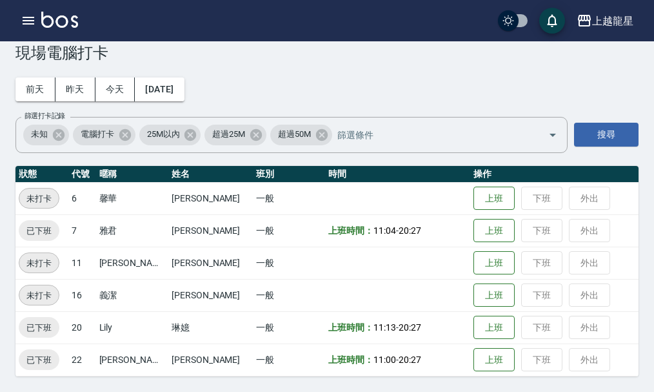
scroll to position [0, 0]
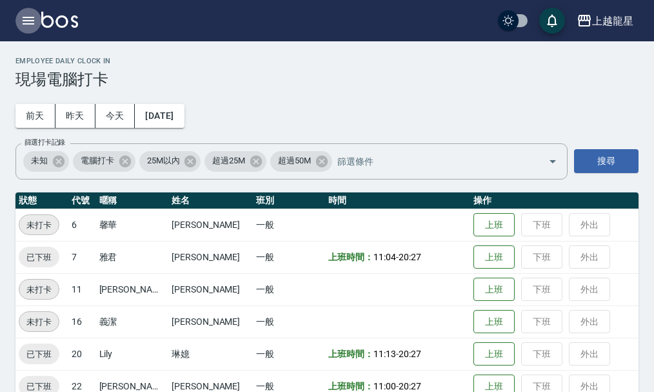
click at [31, 18] on icon "button" at bounding box center [29, 21] width 12 height 8
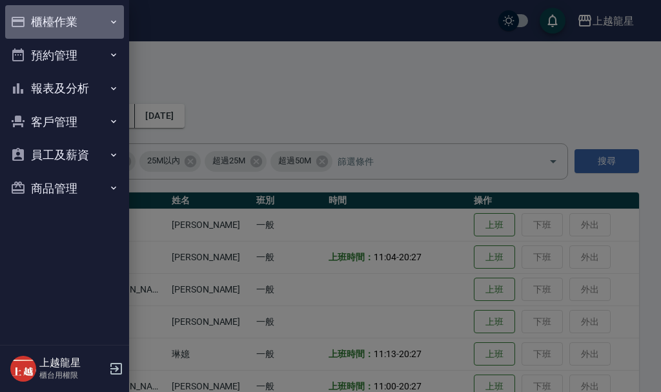
click at [50, 17] on button "櫃檯作業" at bounding box center [64, 22] width 119 height 34
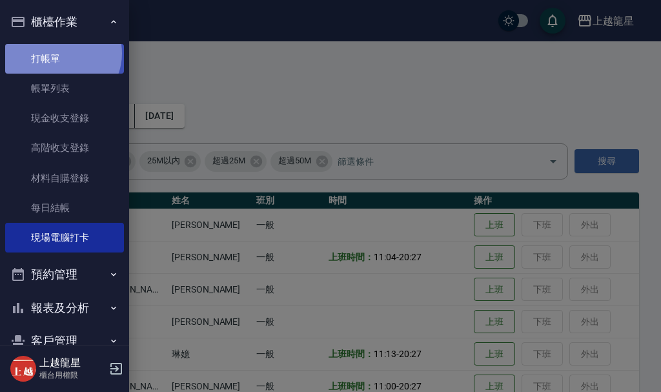
click at [61, 53] on link "打帳單" at bounding box center [64, 59] width 119 height 30
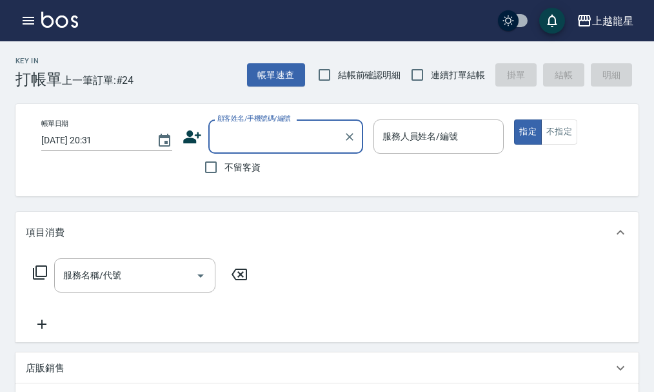
click at [301, 137] on input "顧客姓名/手機號碼/編號" at bounding box center [276, 136] width 124 height 23
click at [308, 165] on li "[PERSON_NAME]/0919739033/6-96" at bounding box center [285, 176] width 155 height 35
type input "[PERSON_NAME]/0919739033/6-96"
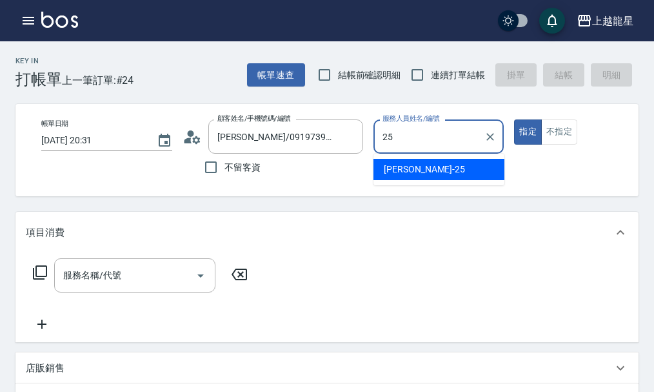
click at [406, 173] on span "淑雲 -25" at bounding box center [424, 170] width 81 height 14
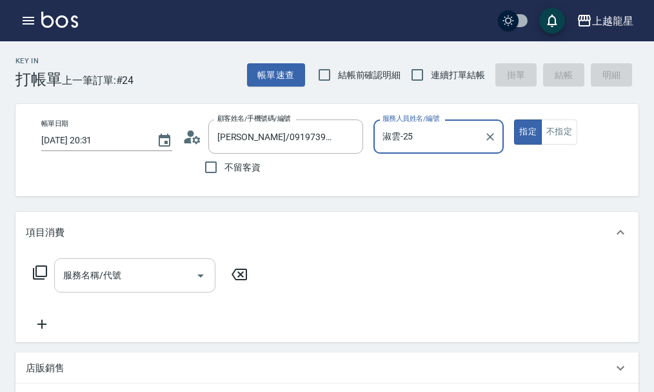
type input "淑雲-25"
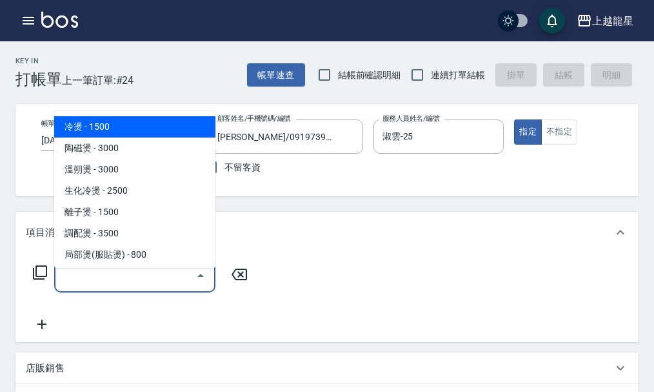
click at [116, 287] on input "服務名稱/代號" at bounding box center [125, 275] width 130 height 23
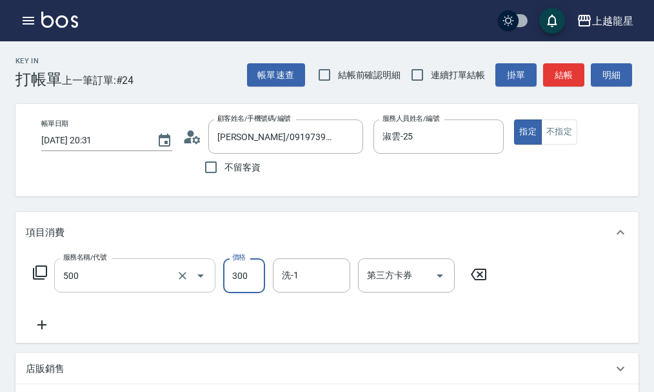
type input "一般洗髮(500)"
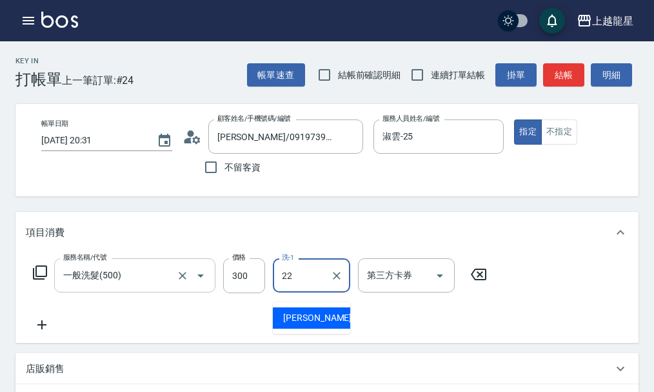
type input "[PERSON_NAME]-22"
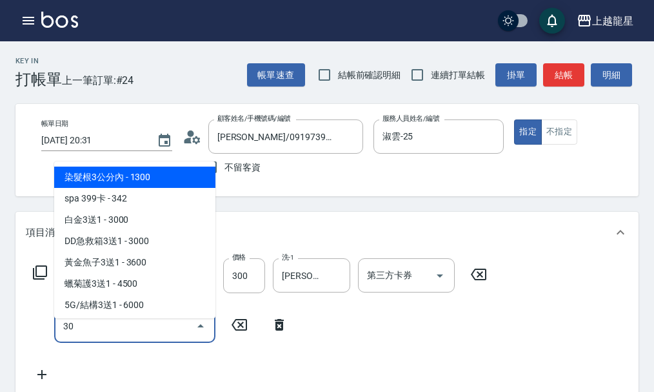
type input "301"
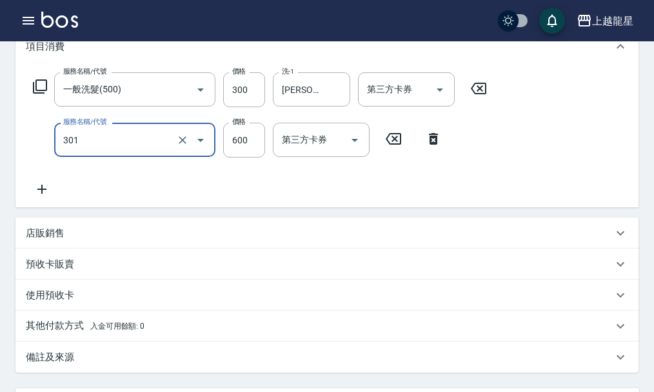
scroll to position [194, 0]
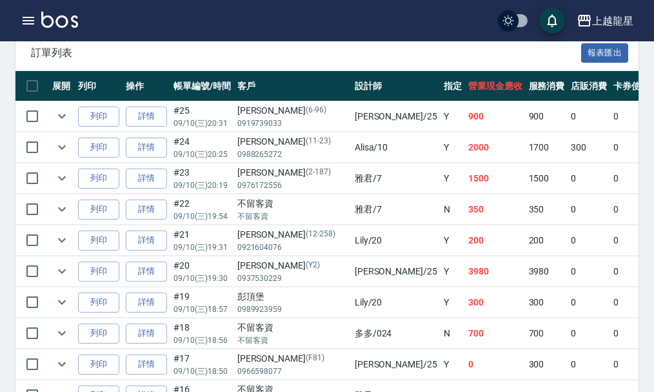
scroll to position [387, 0]
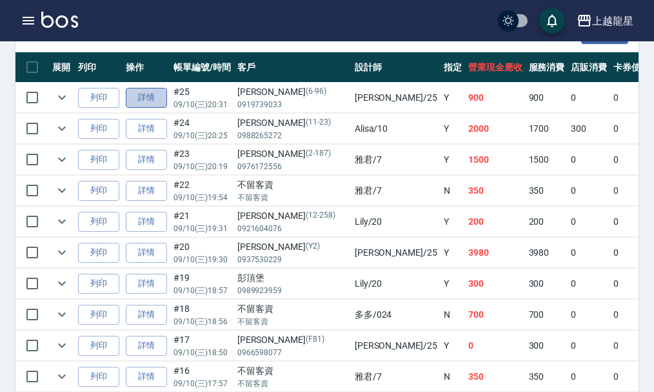
click at [149, 96] on link "詳情" at bounding box center [146, 98] width 41 height 20
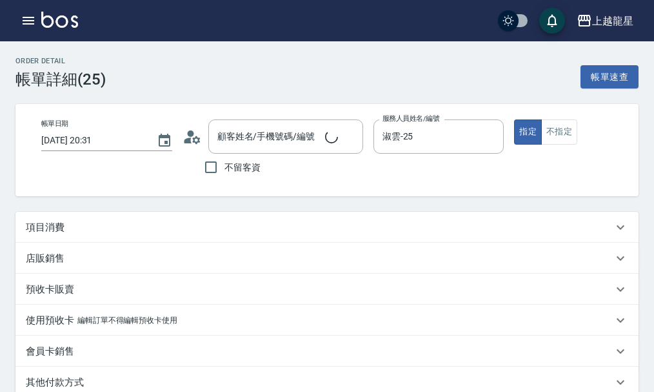
type input "淑雲-25"
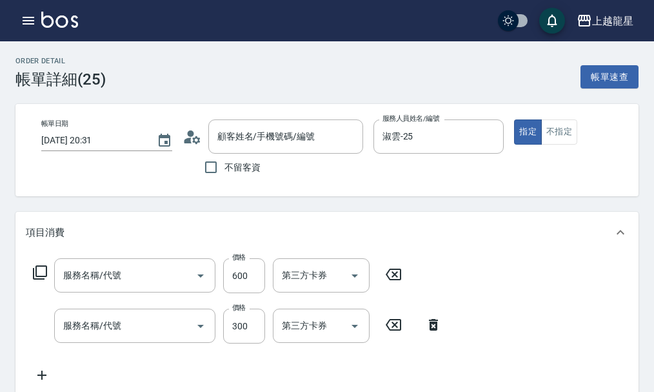
type input "[PERSON_NAME]/0919739033/6-96"
type input "剪髮(301)"
type input "一般洗髮(500)"
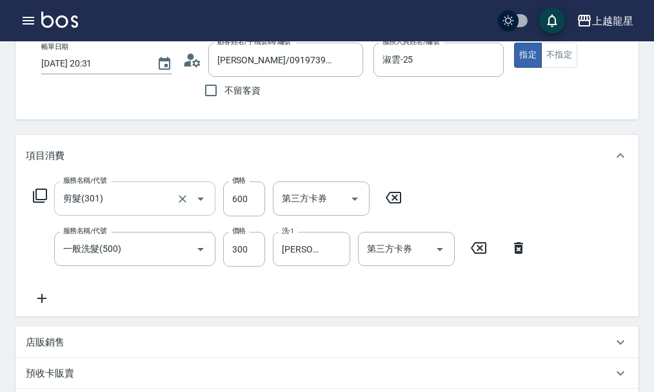
scroll to position [65, 0]
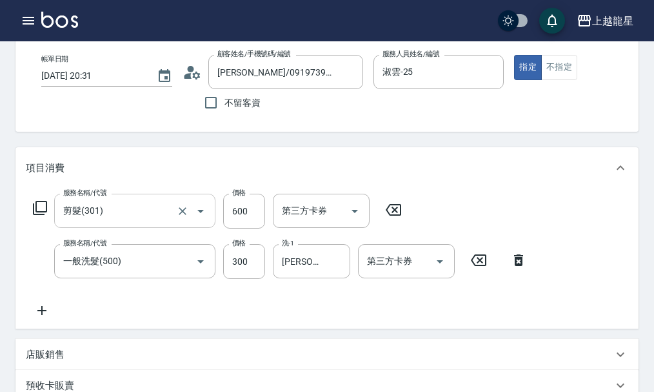
click at [160, 222] on input "剪髮(301)" at bounding box center [117, 210] width 114 height 23
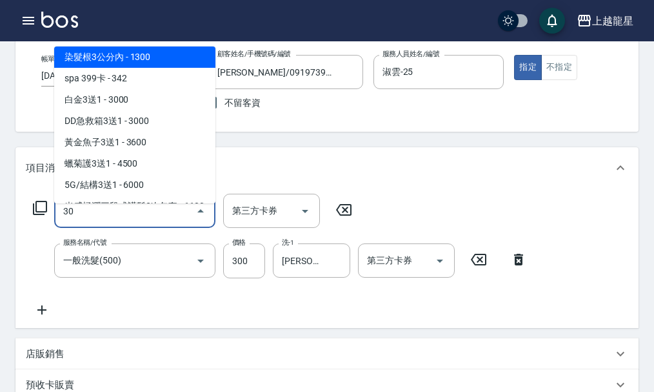
scroll to position [0, 0]
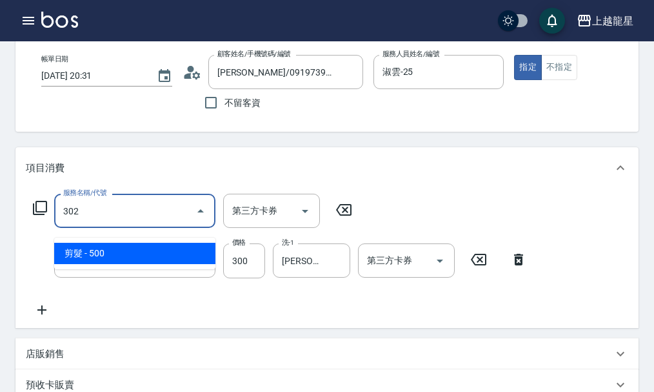
type input "剪髮(302)"
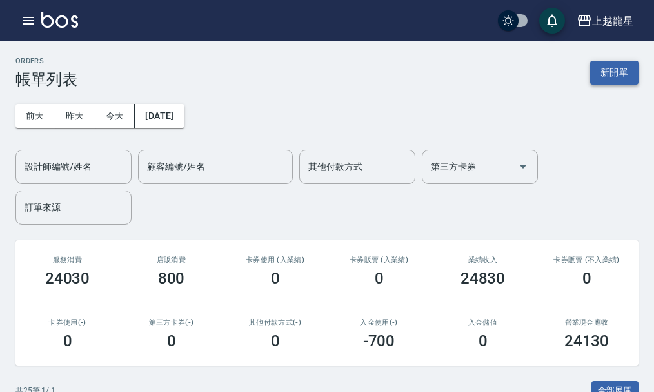
click at [606, 72] on button "新開單" at bounding box center [614, 73] width 48 height 24
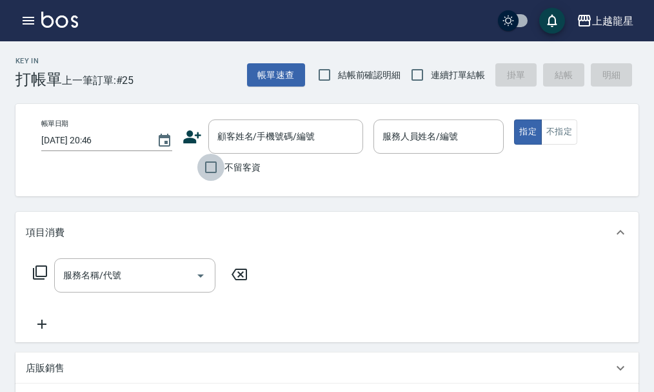
click at [208, 171] on input "不留客資" at bounding box center [210, 167] width 27 height 27
checkbox input "true"
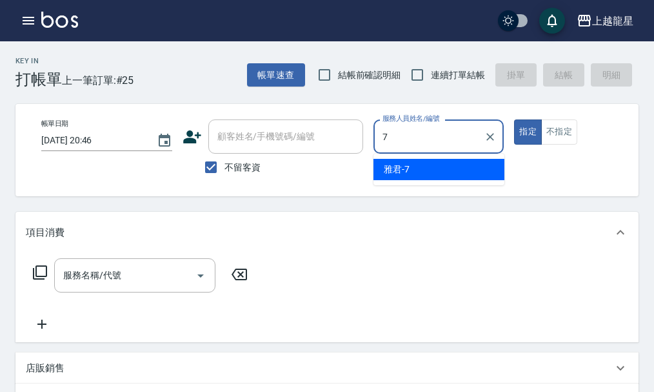
click at [435, 167] on div "雅君 -7" at bounding box center [439, 169] width 131 height 21
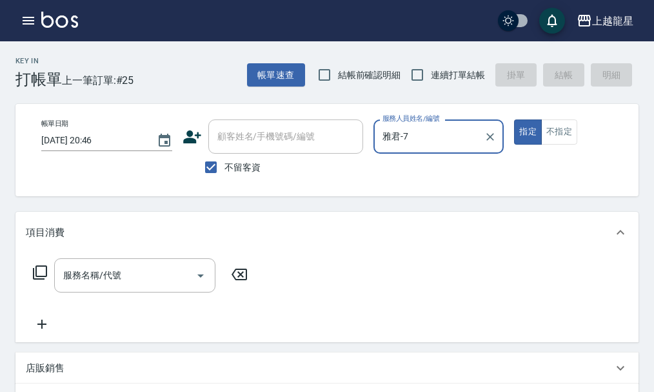
type input "雅君-7"
click at [571, 146] on div "帳單日期 [DATE] 20:46 顧客姓名/手機號碼/編號 顧客姓名/手機號碼/編號 不留客資 服務人員姓名/編號 [PERSON_NAME]-7 服務人員…" at bounding box center [338, 149] width 614 height 61
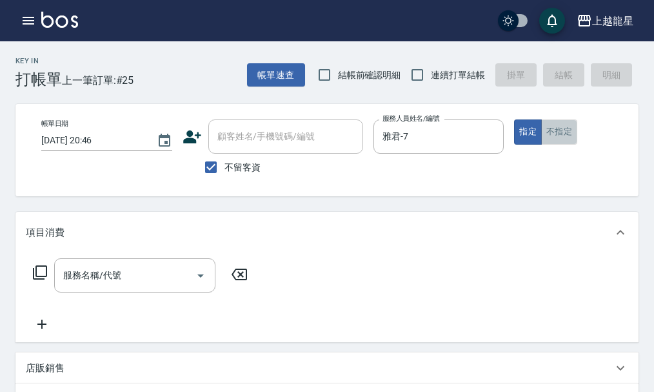
click at [558, 125] on button "不指定" at bounding box center [559, 131] width 36 height 25
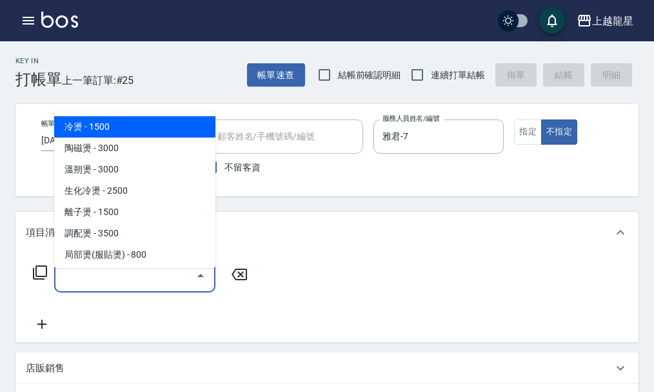
drag, startPoint x: 77, startPoint y: 293, endPoint x: 83, endPoint y: 287, distance: 8.2
click at [83, 287] on input "服務名稱/代號" at bounding box center [125, 275] width 130 height 23
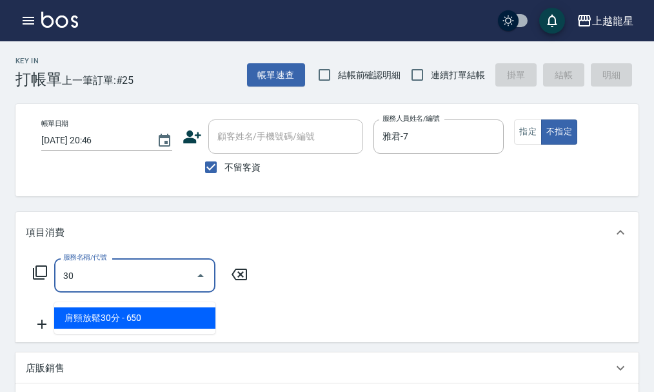
type input "304"
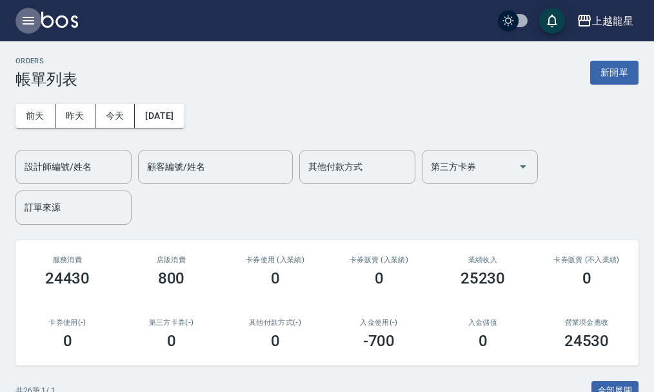
click at [33, 21] on icon "button" at bounding box center [29, 21] width 12 height 8
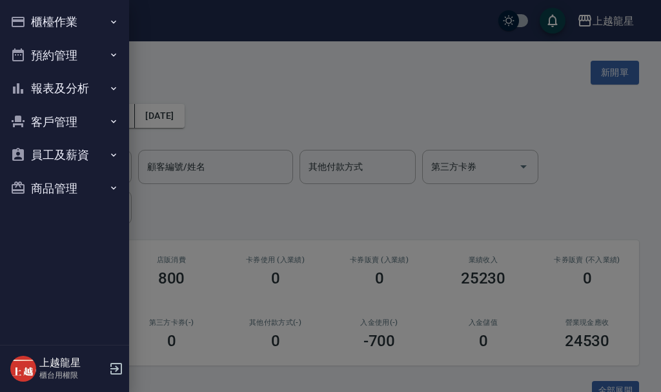
click at [88, 91] on button "報表及分析" at bounding box center [64, 89] width 119 height 34
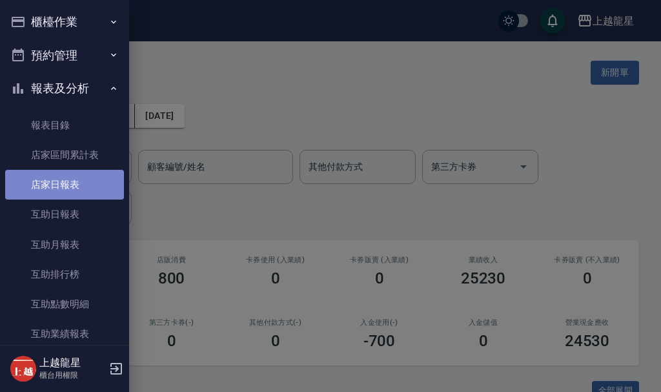
click at [85, 186] on link "店家日報表" at bounding box center [64, 185] width 119 height 30
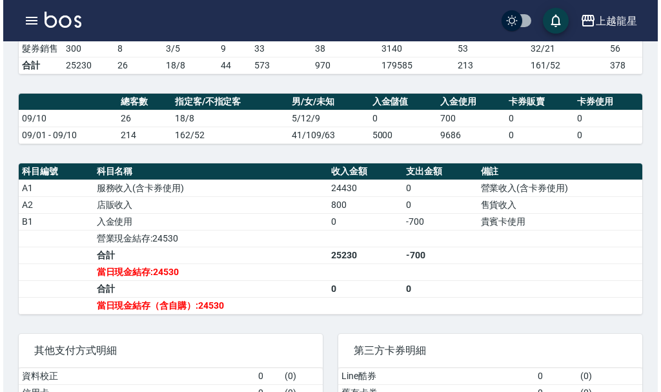
scroll to position [387, 0]
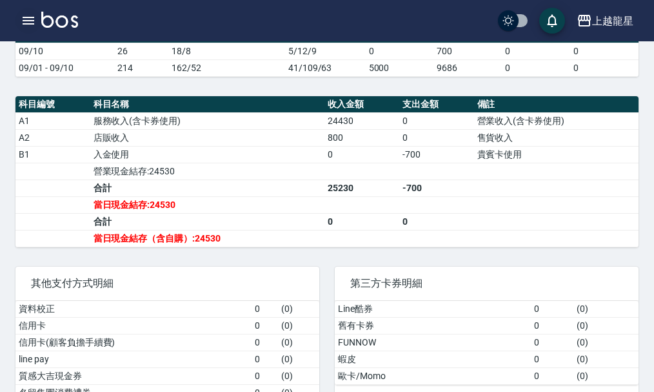
click at [24, 24] on icon "button" at bounding box center [29, 21] width 12 height 8
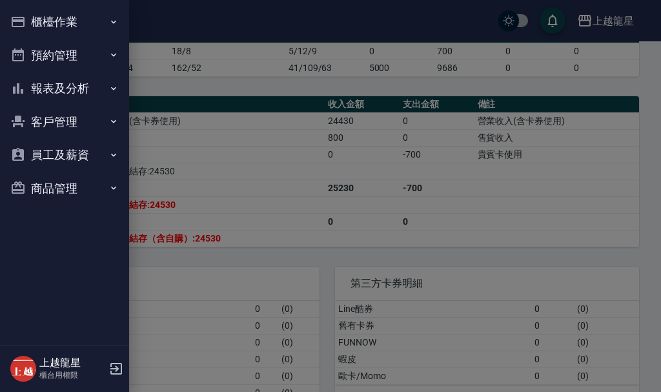
click at [195, 292] on div at bounding box center [330, 196] width 661 height 392
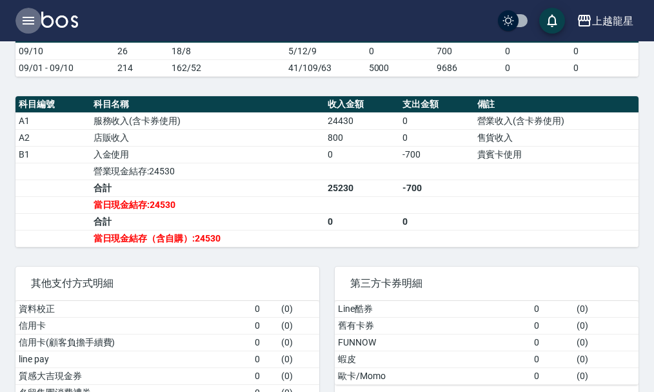
click at [29, 21] on icon "button" at bounding box center [28, 20] width 15 height 15
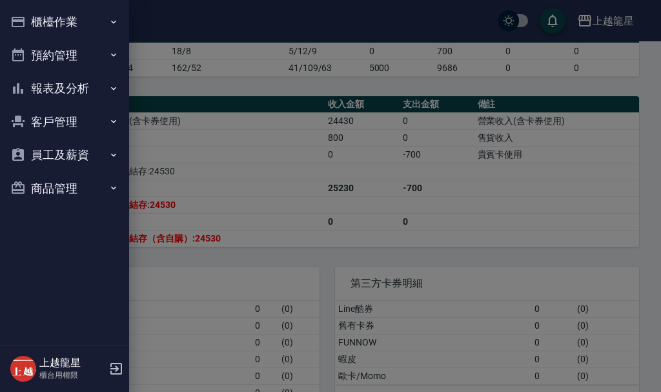
click at [53, 24] on button "櫃檯作業" at bounding box center [64, 22] width 119 height 34
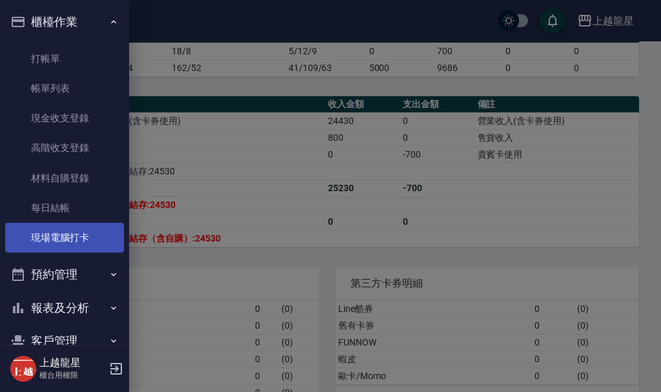
click at [46, 234] on link "現場電腦打卡" at bounding box center [64, 238] width 119 height 30
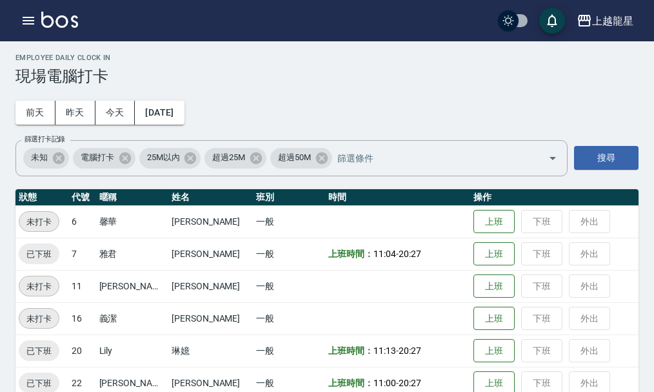
scroll to position [26, 0]
